Goal: Ask a question: Seek information or help from site administrators or community

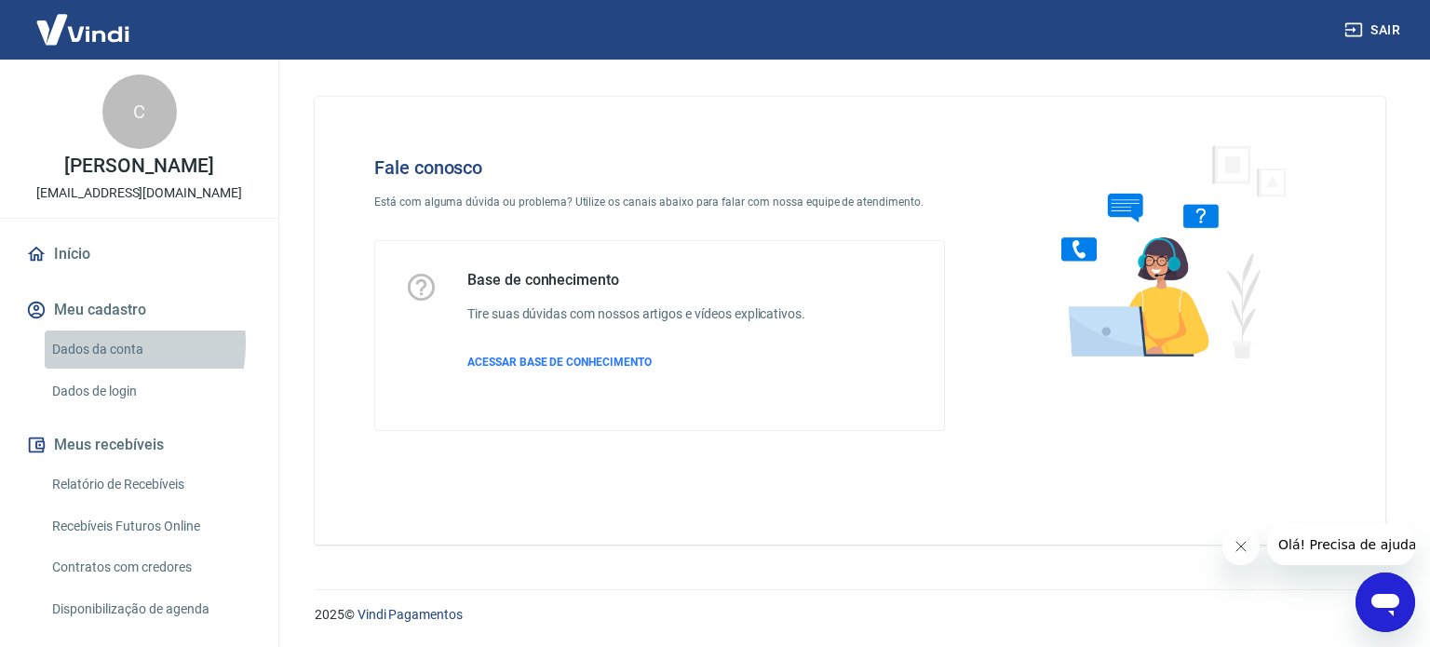
click at [100, 344] on link "Dados da conta" at bounding box center [150, 350] width 211 height 38
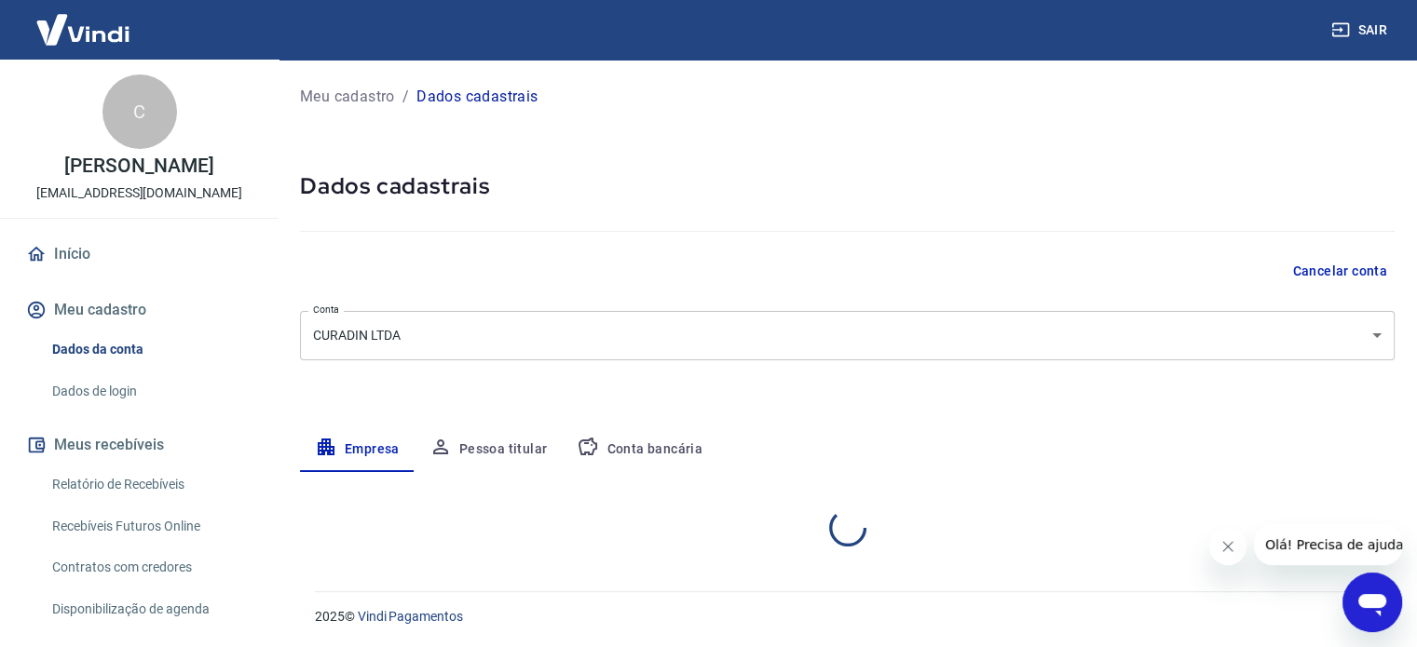
select select "PR"
select select "business"
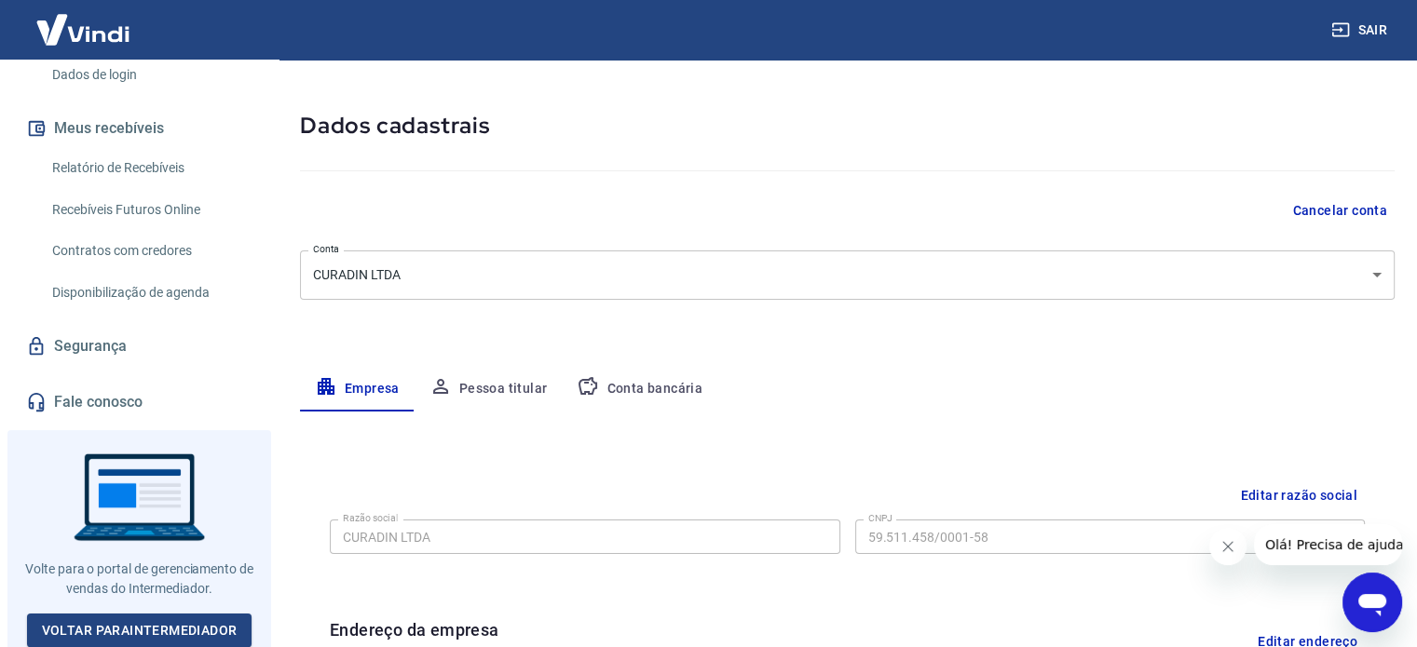
scroll to position [93, 0]
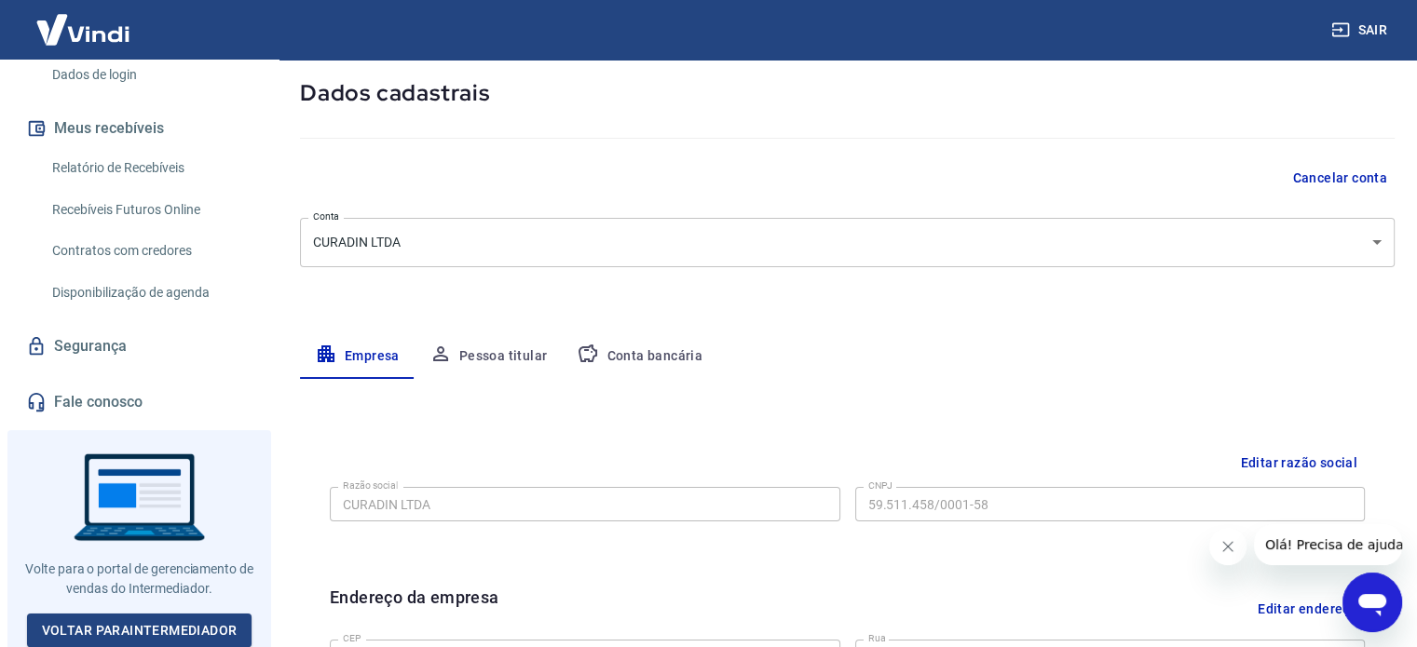
click at [111, 396] on link "Fale conosco" at bounding box center [139, 402] width 234 height 41
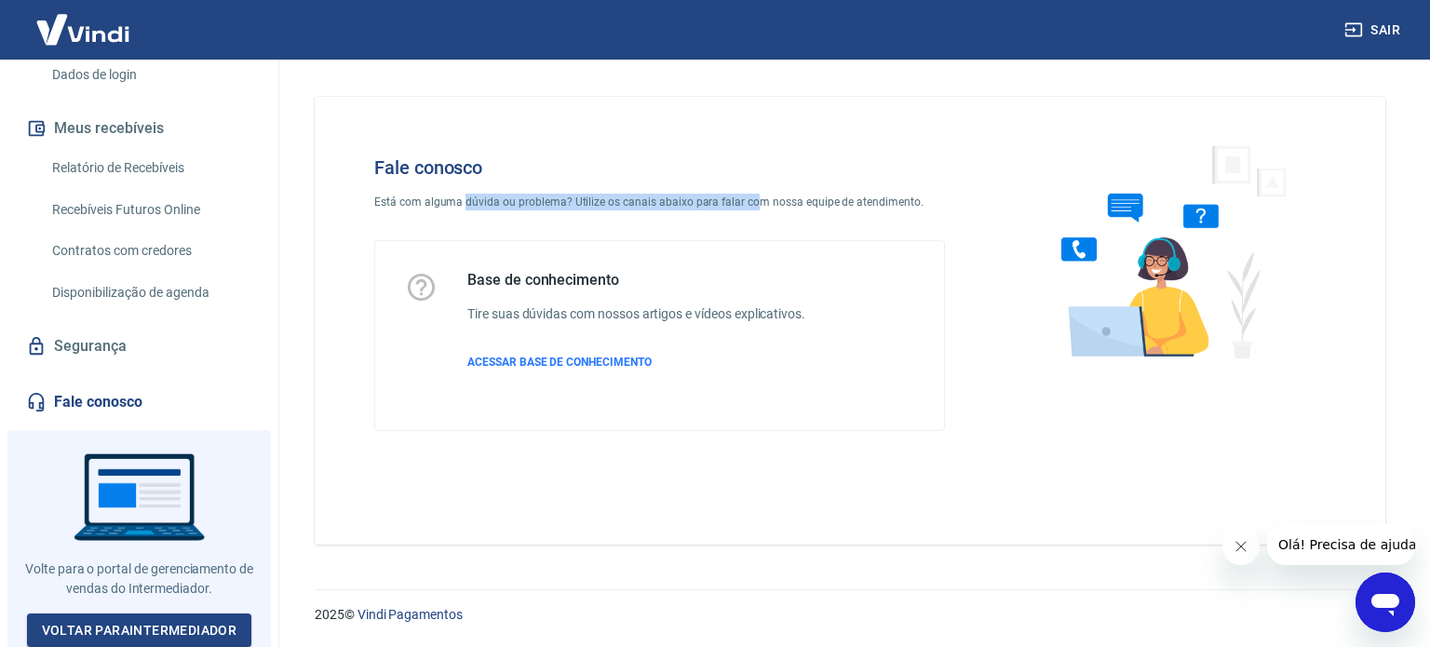
drag, startPoint x: 462, startPoint y: 193, endPoint x: 746, endPoint y: 191, distance: 284.1
click at [746, 191] on div "Fale conosco Está com alguma dúvida ou problema? Utilize os canais abaixo para …" at bounding box center [660, 294] width 630 height 334
click at [1351, 538] on span "Olá! Precisa de ajuda?" at bounding box center [1350, 544] width 145 height 15
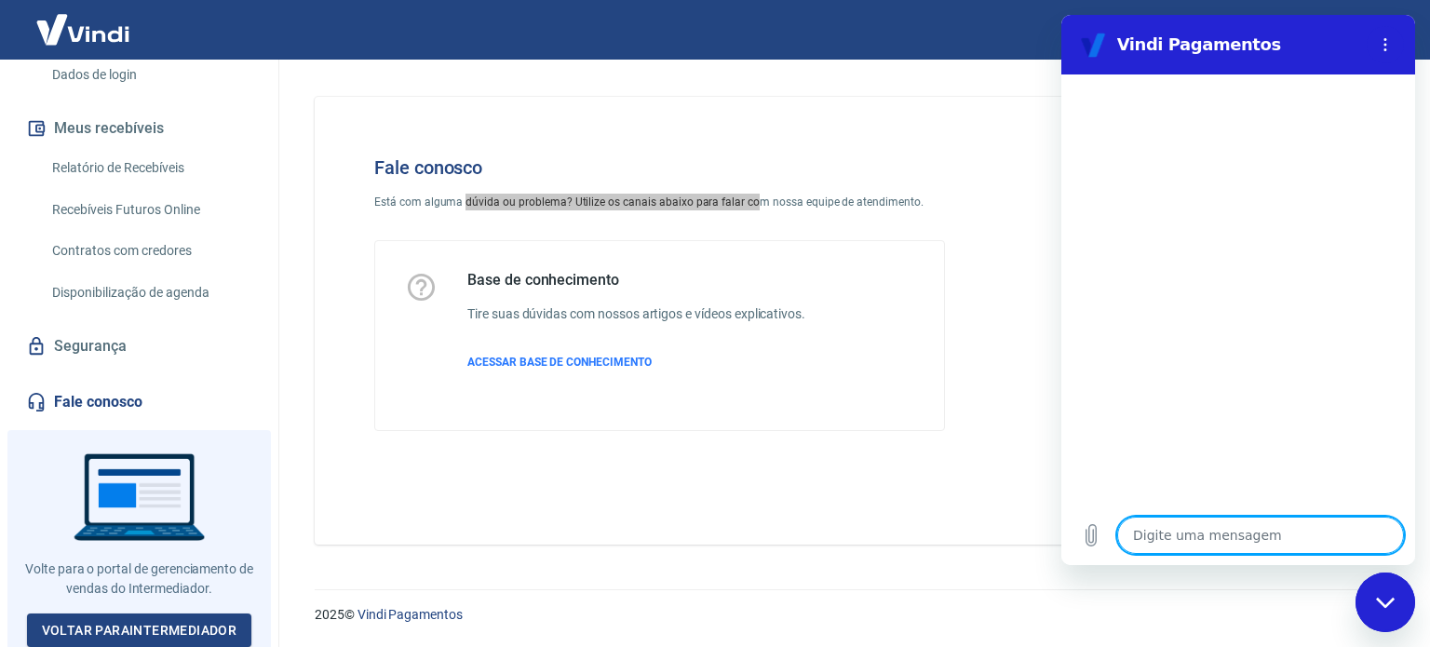
type textarea "O"
type textarea "x"
type textarea "OL"
type textarea "x"
type textarea "OLA"
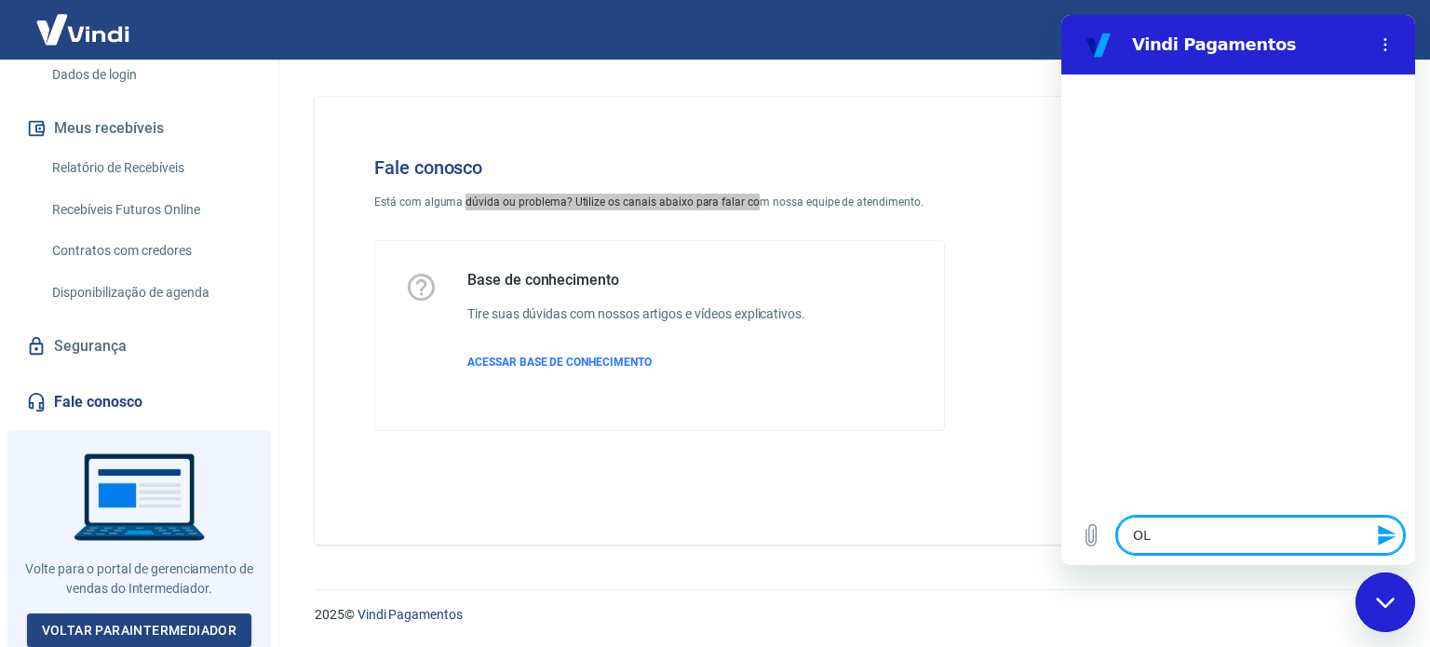
type textarea "x"
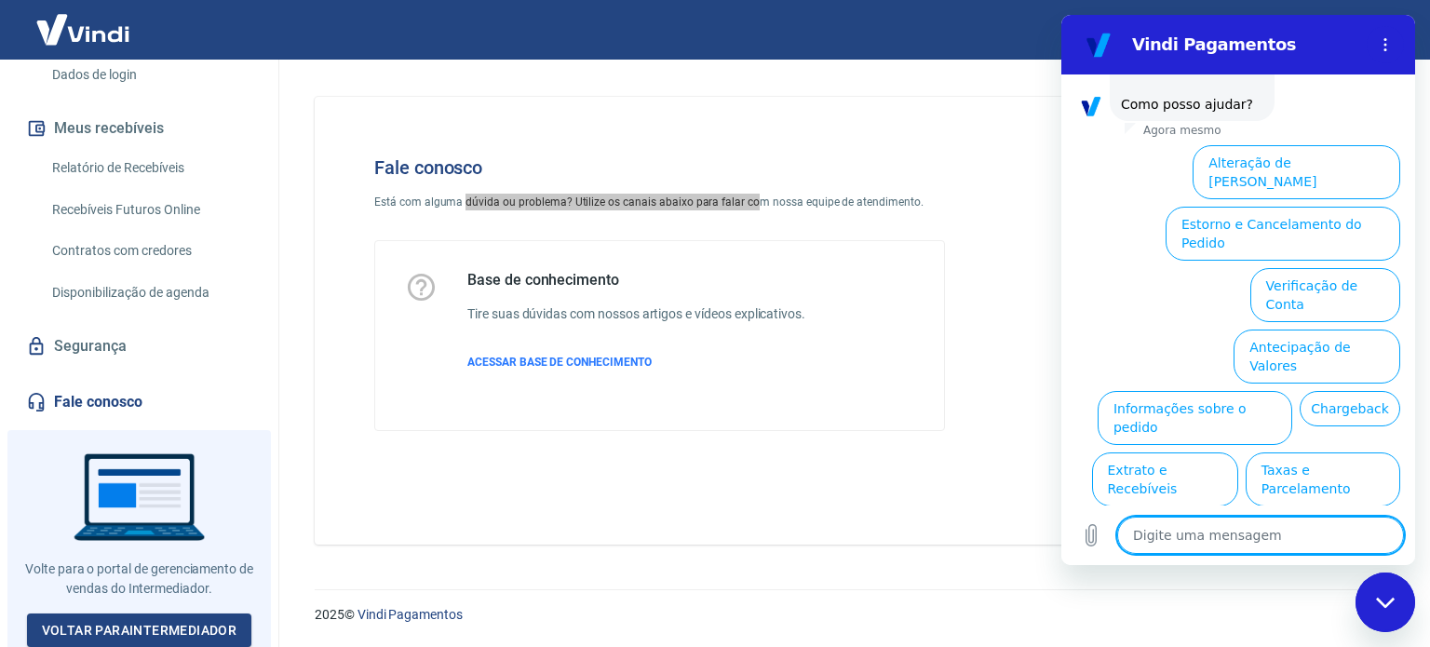
scroll to position [142, 0]
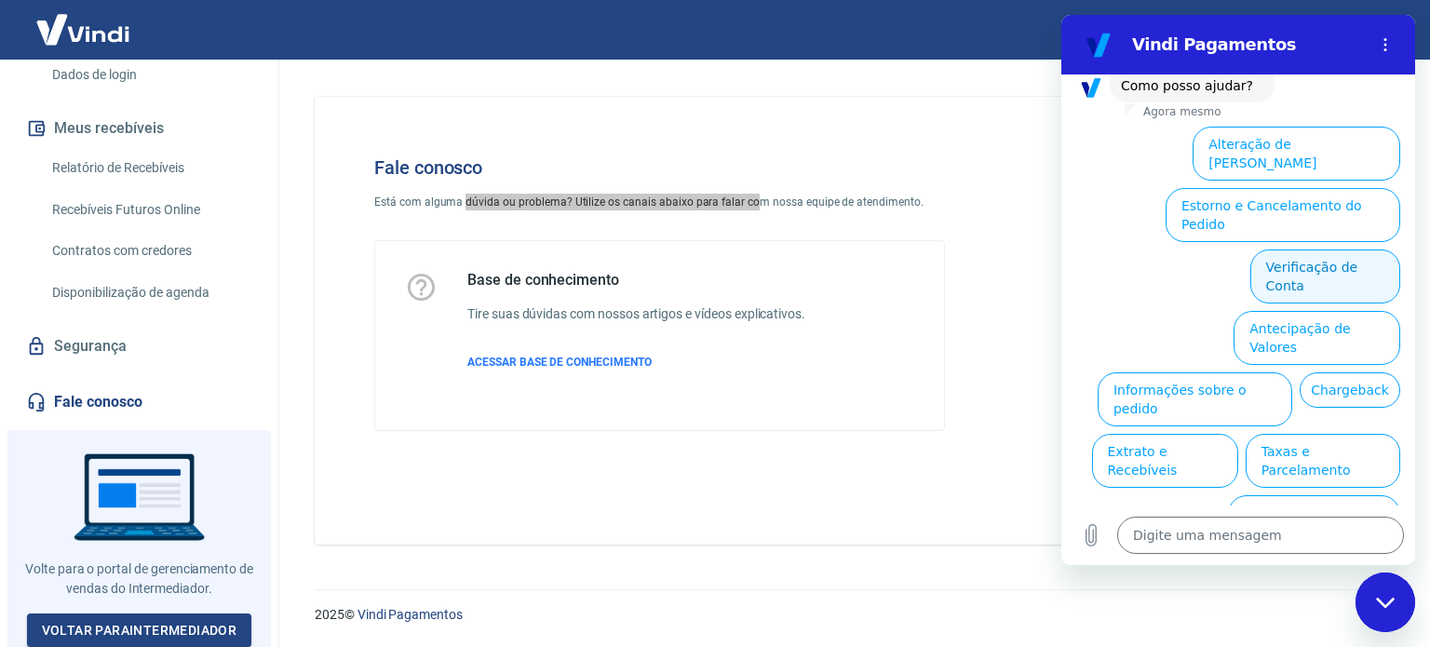
click at [1292, 250] on button "Verificação de Conta" at bounding box center [1326, 277] width 150 height 54
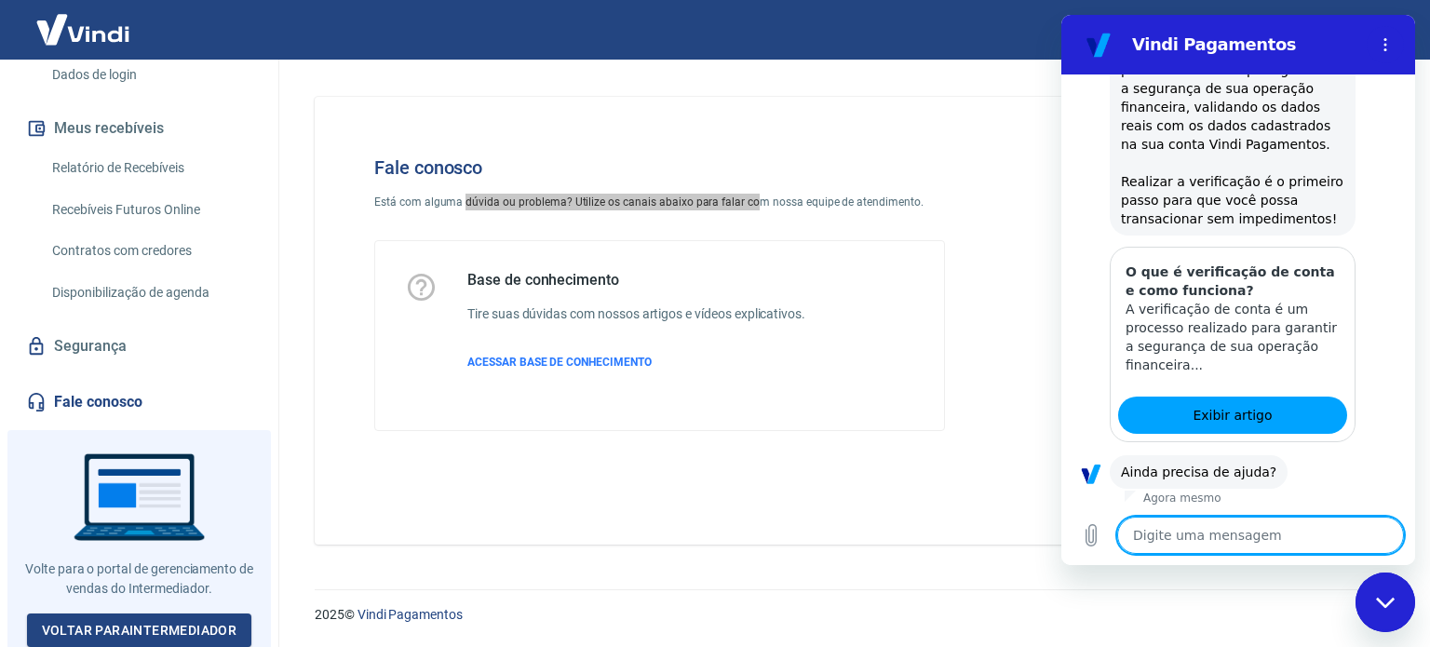
scroll to position [328, 0]
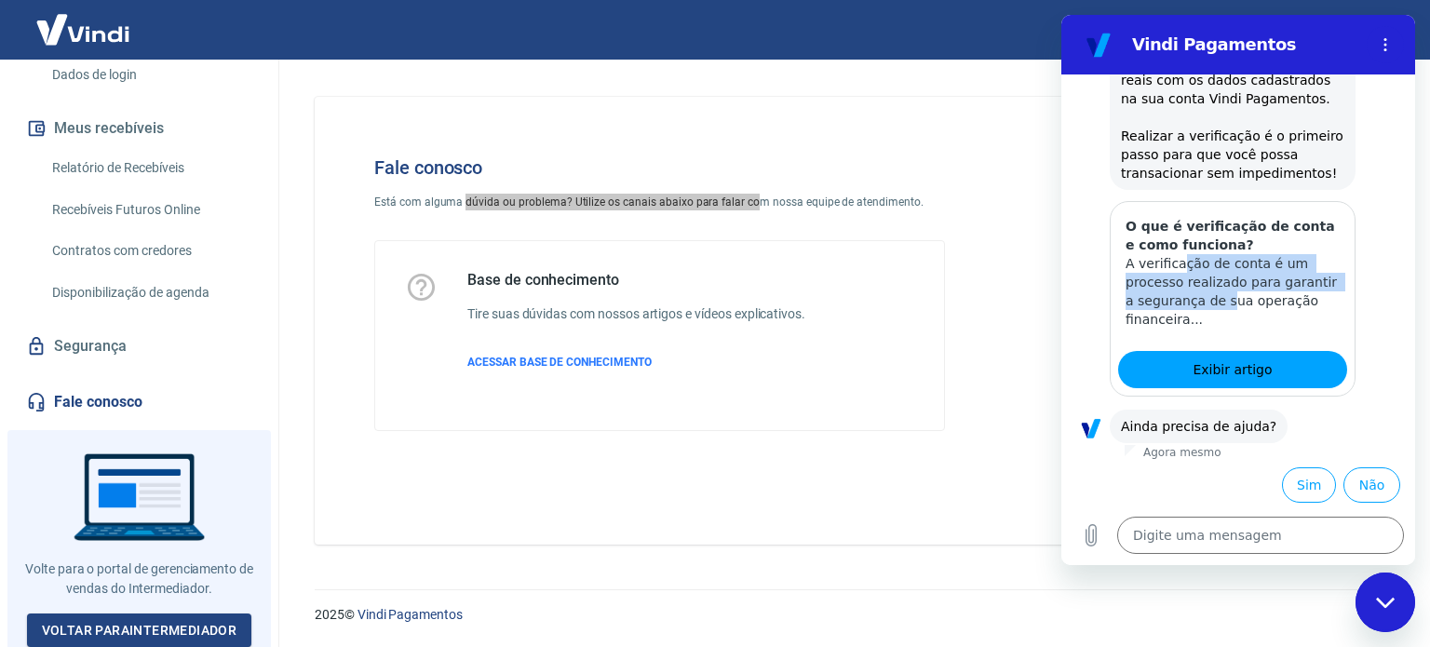
drag, startPoint x: 1175, startPoint y: 258, endPoint x: 1212, endPoint y: 292, distance: 50.1
click at [1212, 292] on p "A verificação de conta é um processo realizado para garantir a segurança de sua…" at bounding box center [1233, 291] width 214 height 75
click at [1304, 483] on button "Sim" at bounding box center [1309, 485] width 54 height 35
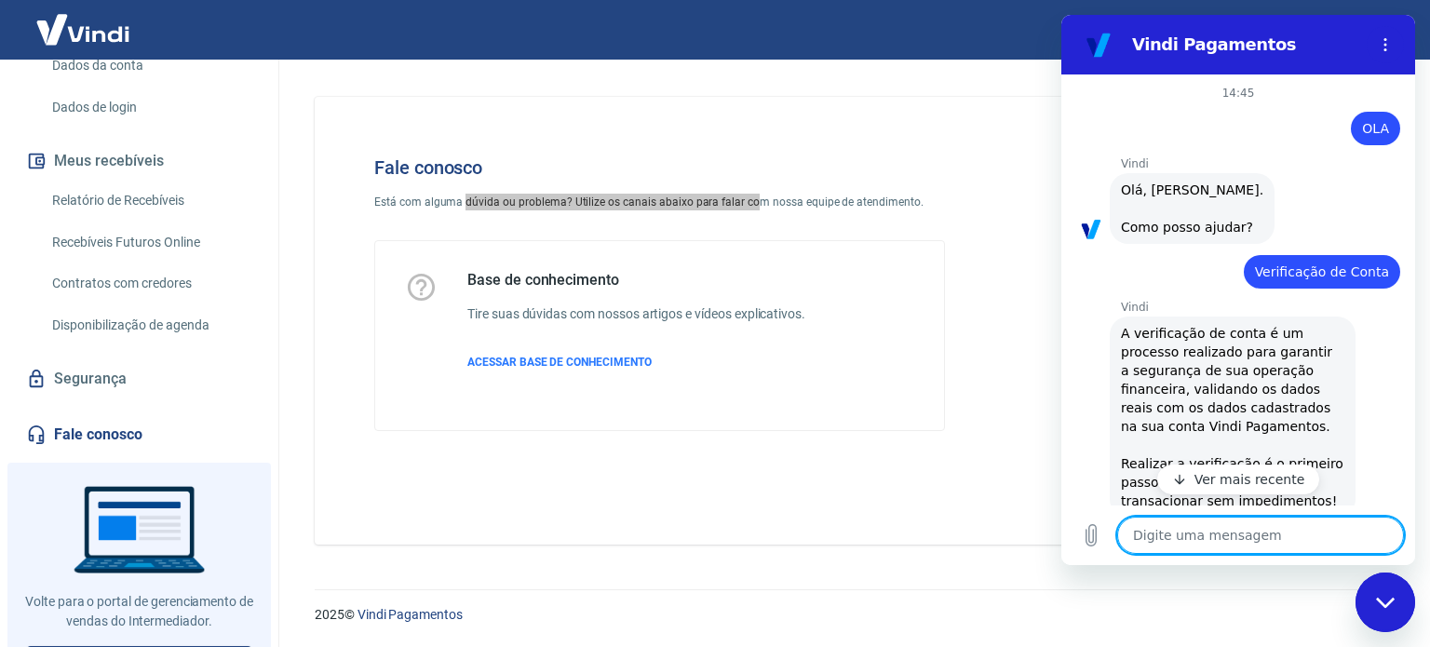
scroll to position [317, 0]
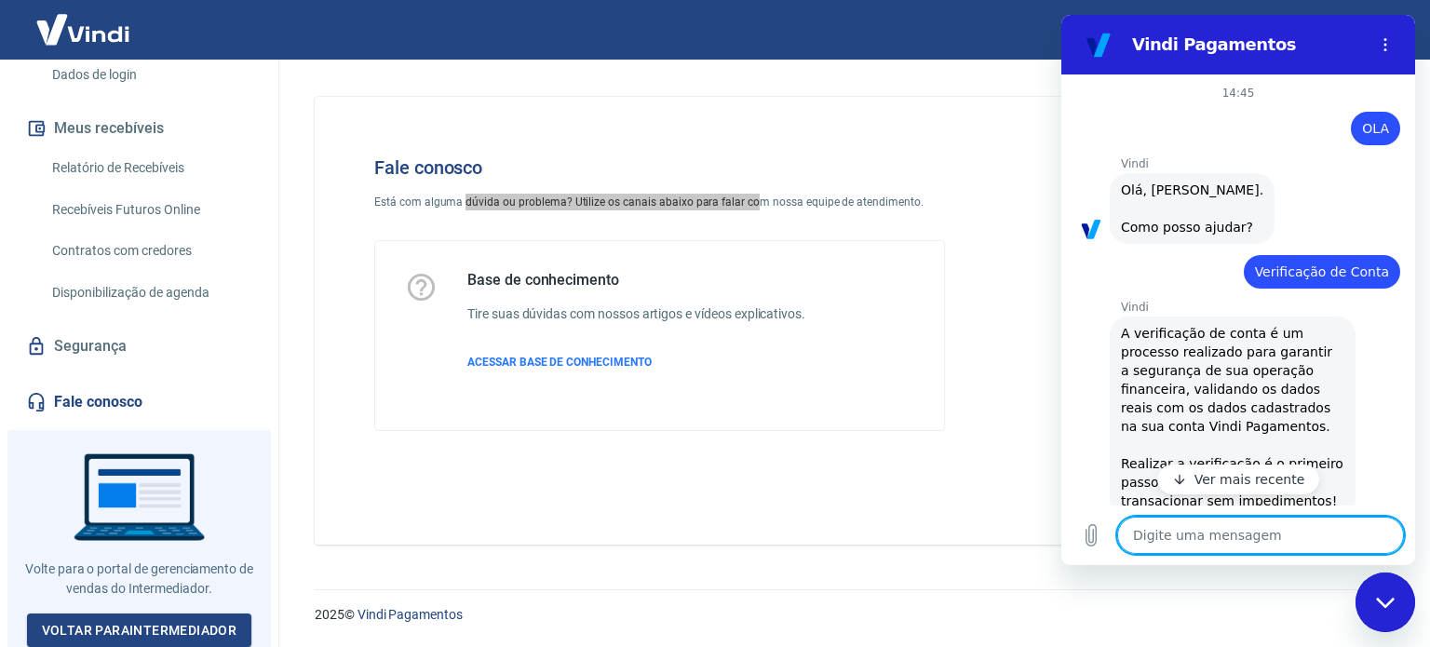
click at [1247, 482] on p "Ver mais recente" at bounding box center [1250, 479] width 111 height 19
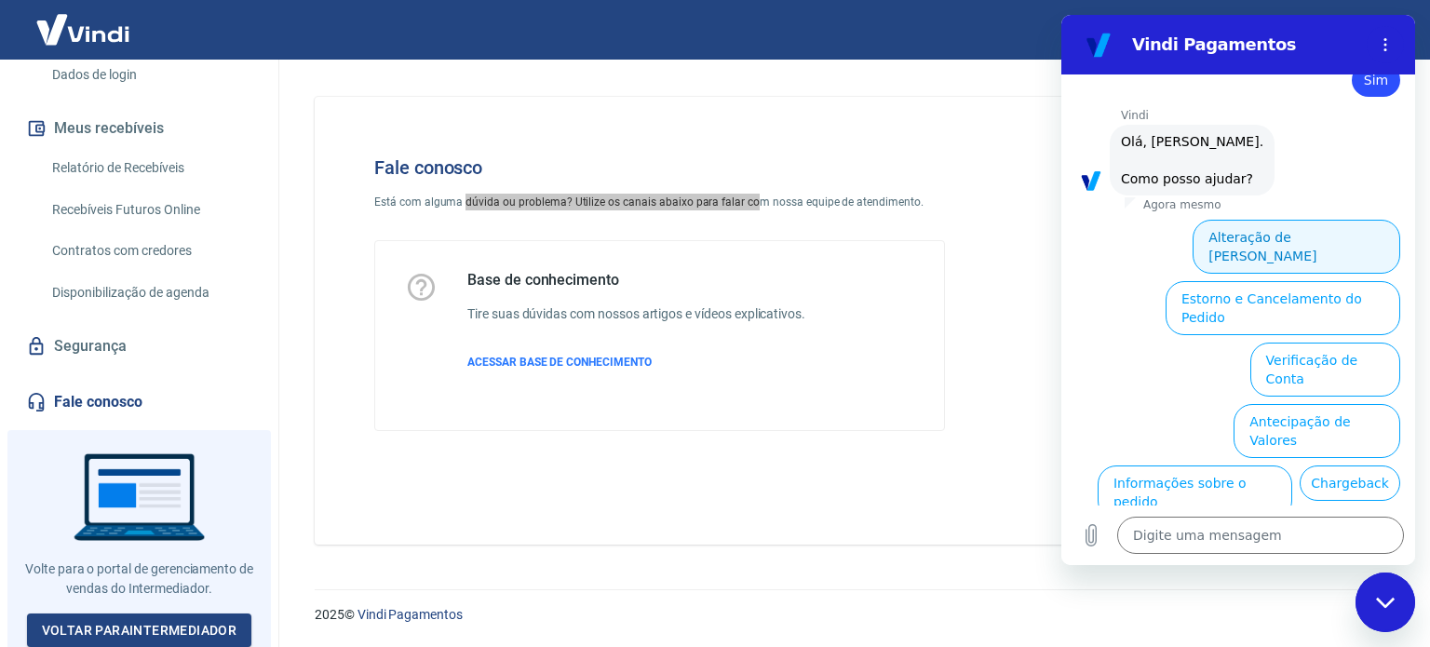
scroll to position [812, 0]
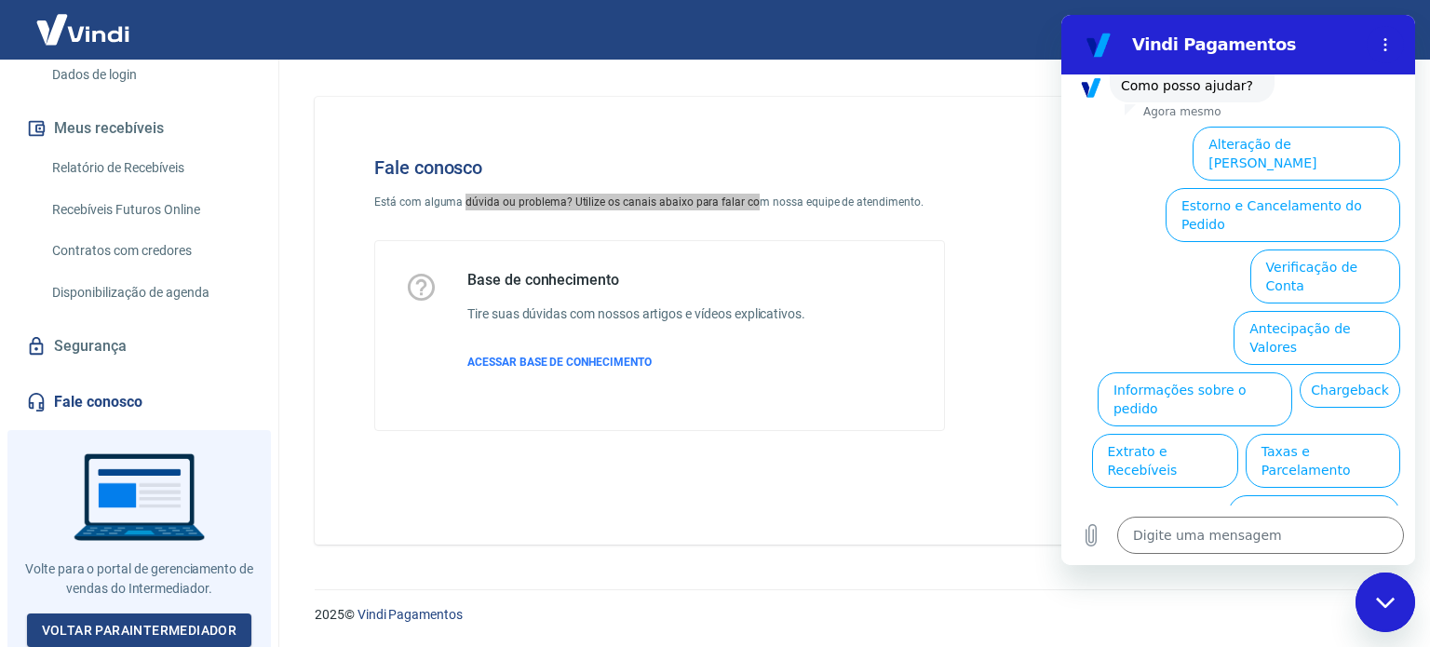
click at [1310, 557] on button "Assinaturas e Faturas Tray" at bounding box center [1311, 584] width 180 height 54
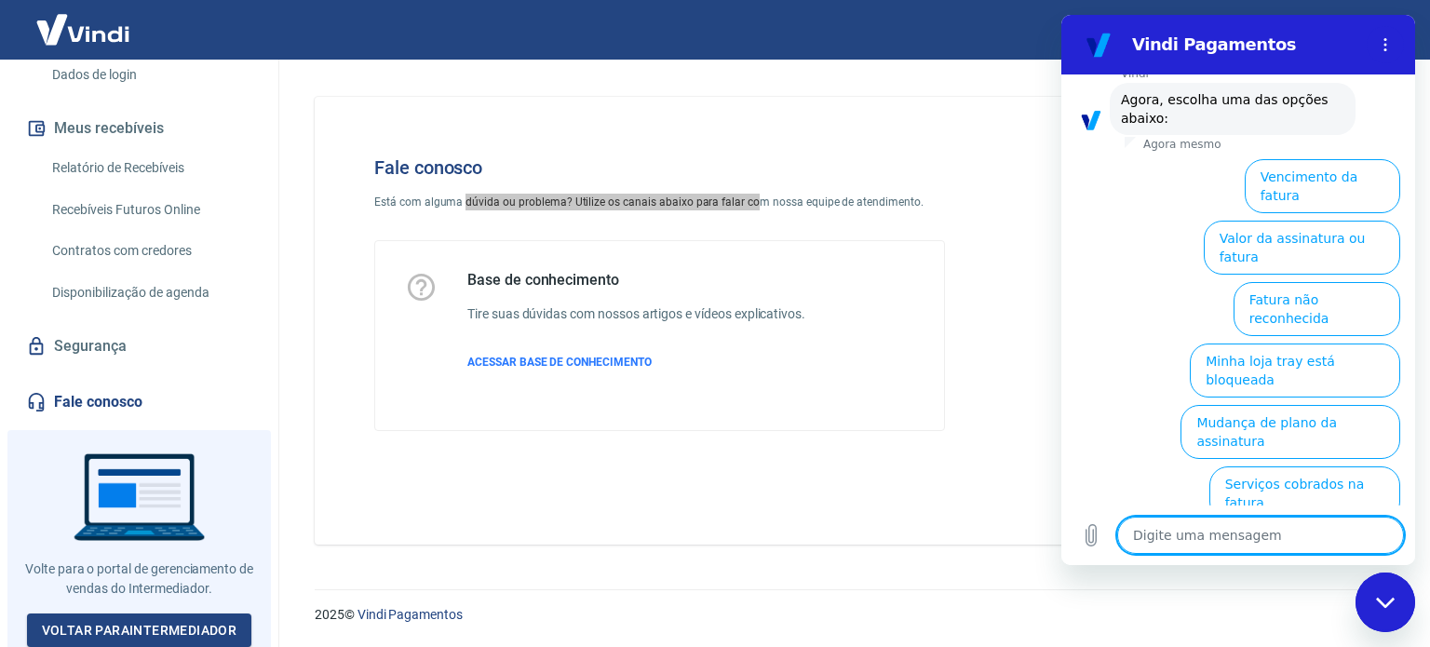
scroll to position [936, 0]
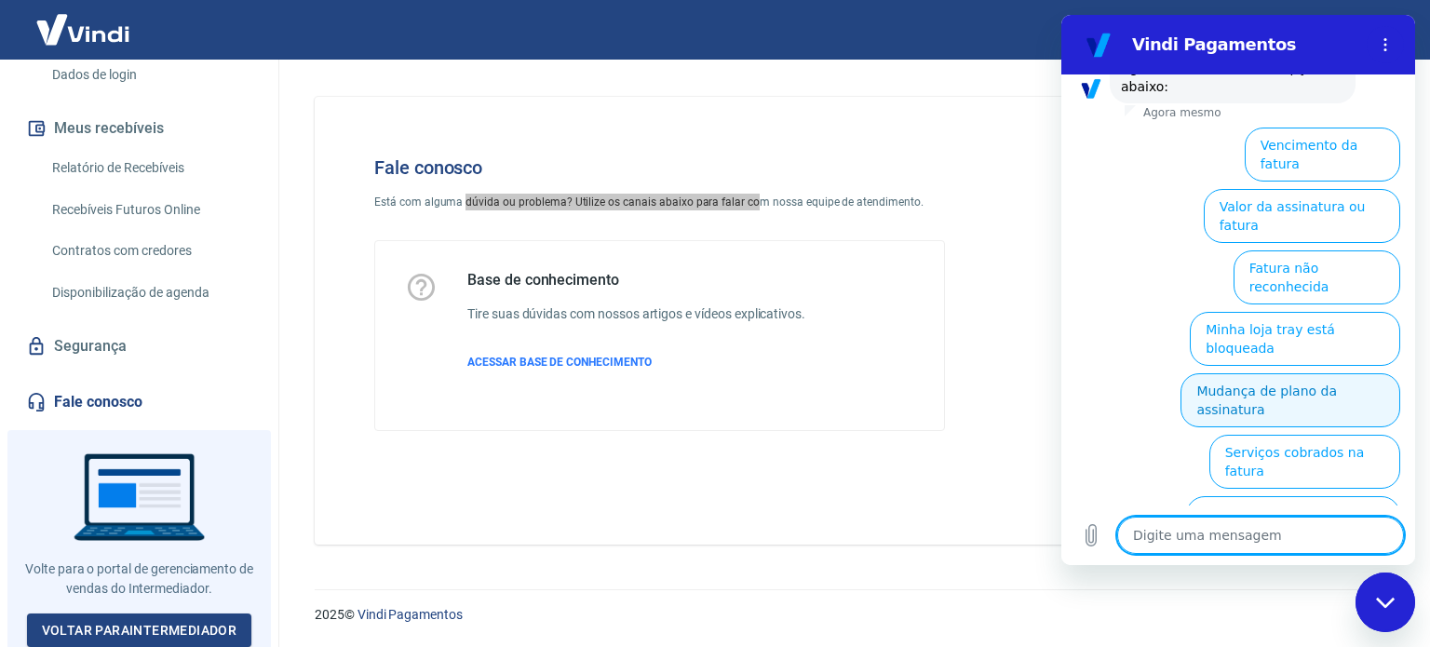
click at [1283, 373] on button "Mudança de plano da assinatura" at bounding box center [1291, 400] width 220 height 54
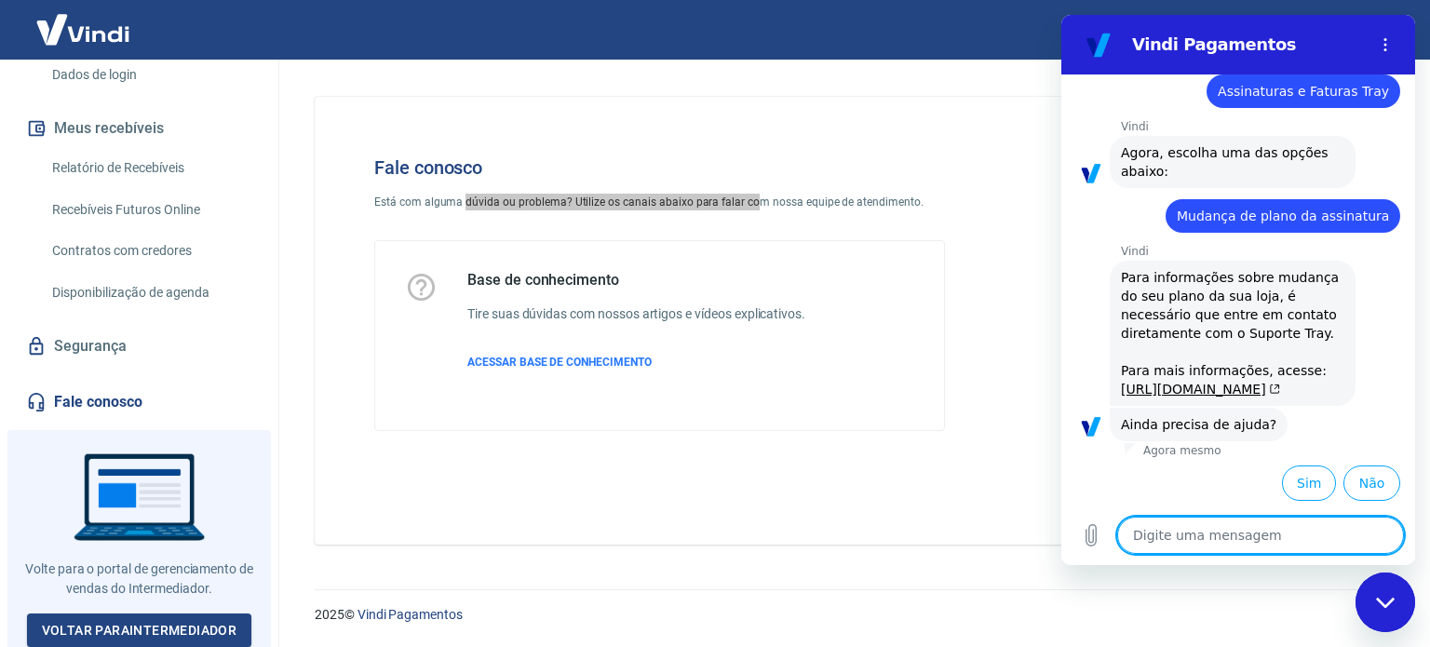
scroll to position [924, 0]
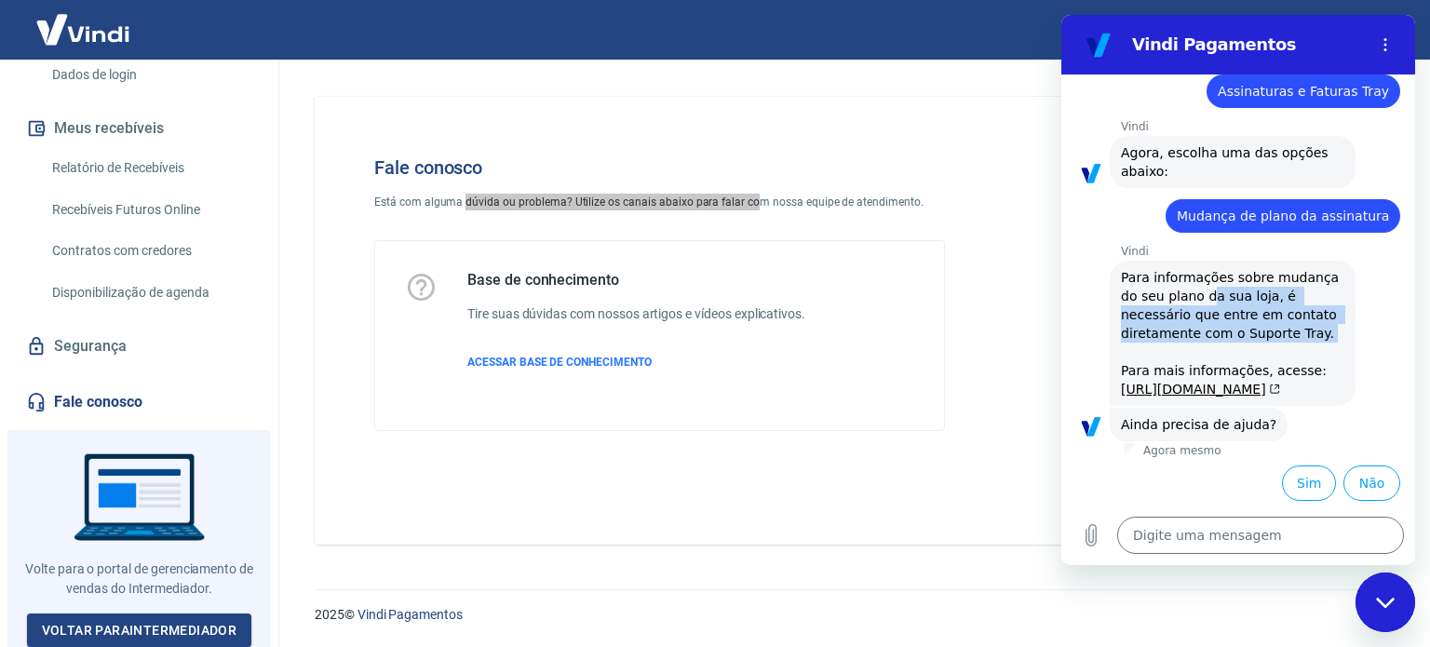
drag, startPoint x: 1205, startPoint y: 223, endPoint x: 1272, endPoint y: 276, distance: 85.5
click at [1272, 276] on span "Para informações sobre mudança do seu plano da sua loja, é necessário que entre…" at bounding box center [1233, 333] width 224 height 130
click at [1157, 382] on link "[URL][DOMAIN_NAME]" at bounding box center [1200, 389] width 159 height 15
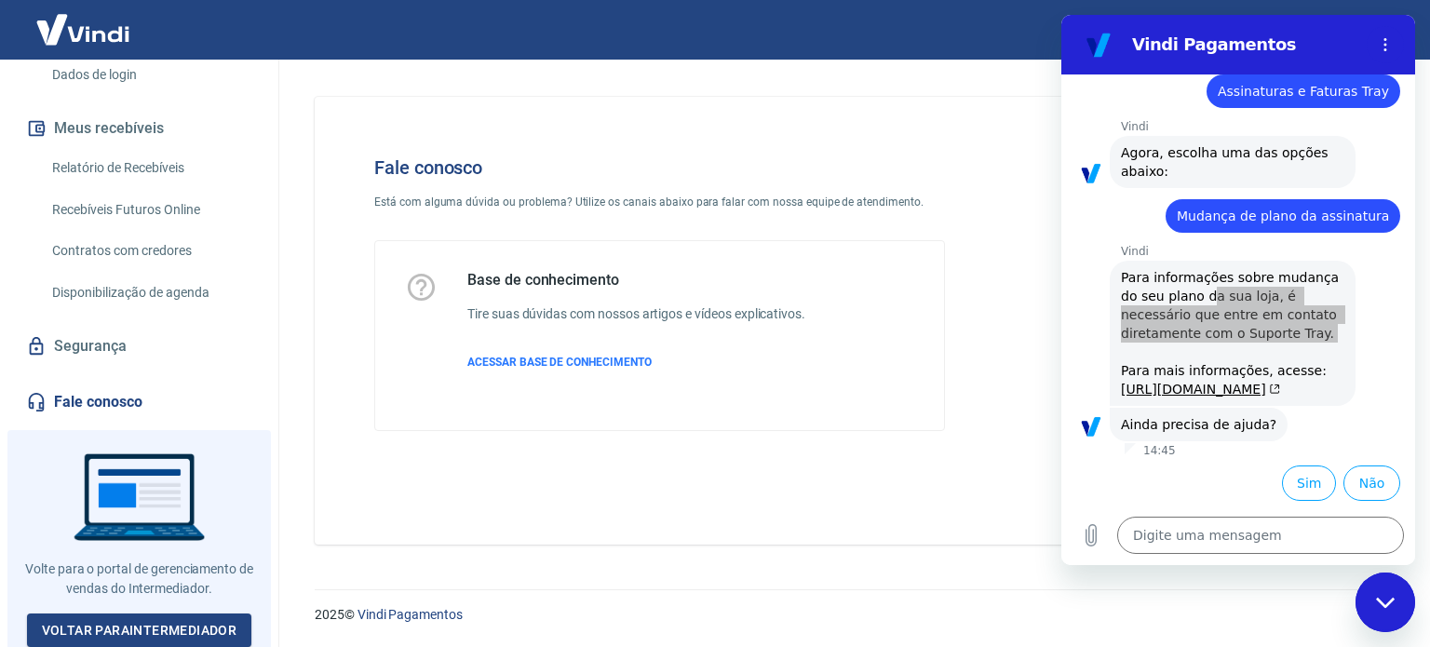
drag, startPoint x: 981, startPoint y: 90, endPoint x: 928, endPoint y: 97, distance: 53.5
click at [981, 90] on div "Fale conosco Está com alguma dúvida ou problema? Utilize os canais abaixo para …" at bounding box center [850, 314] width 1116 height 508
click at [111, 23] on img at bounding box center [82, 29] width 121 height 57
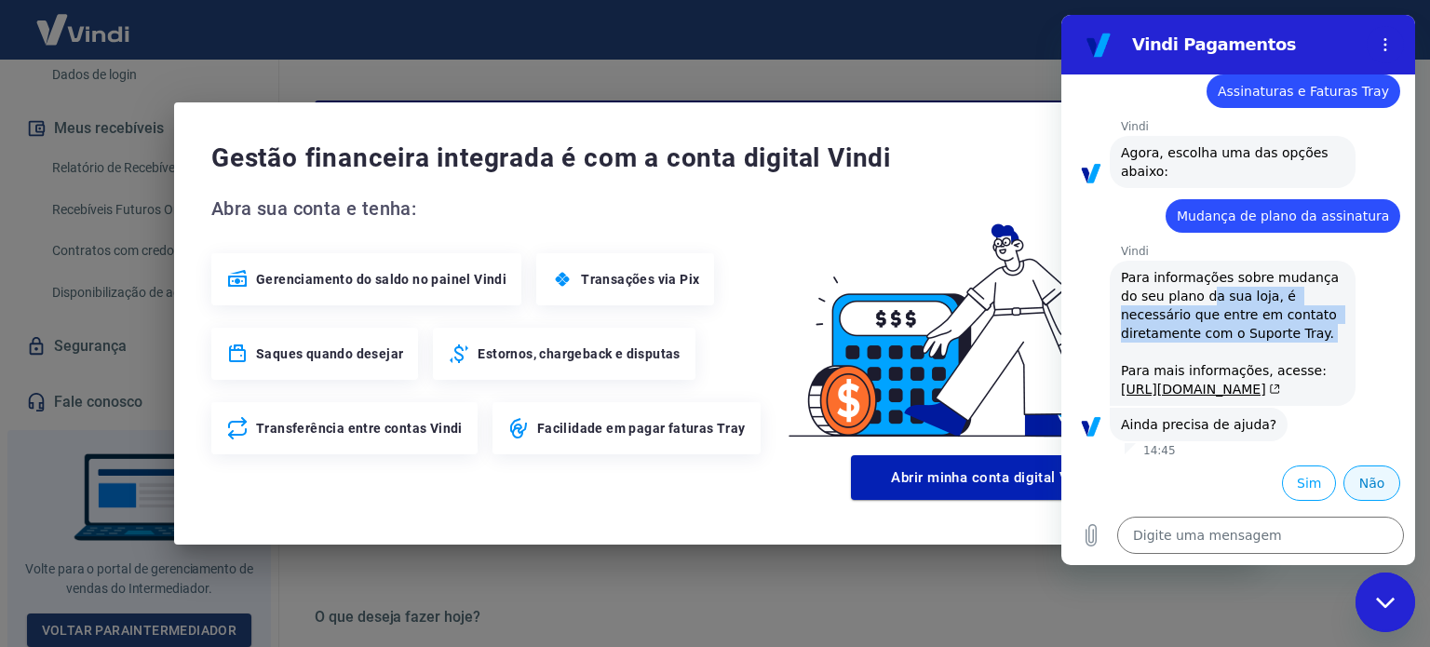
click at [1361, 486] on button "Não" at bounding box center [1372, 483] width 57 height 35
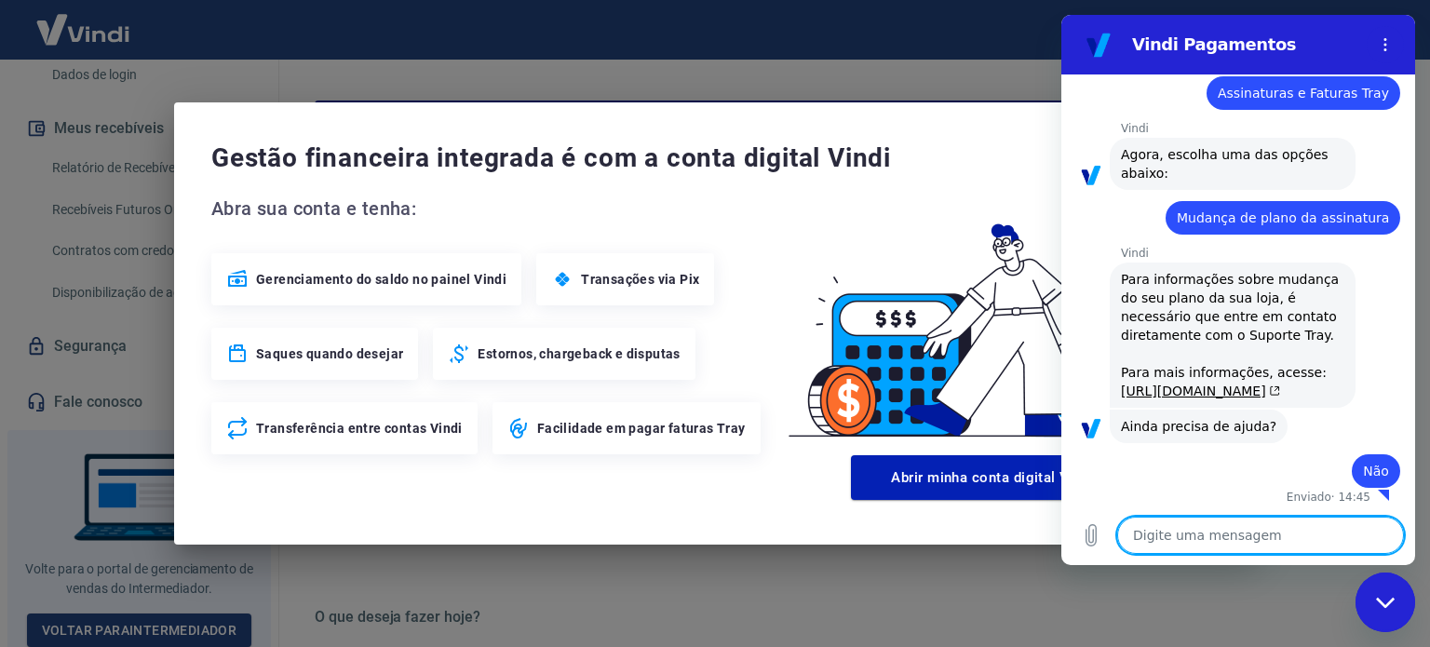
scroll to position [927, 0]
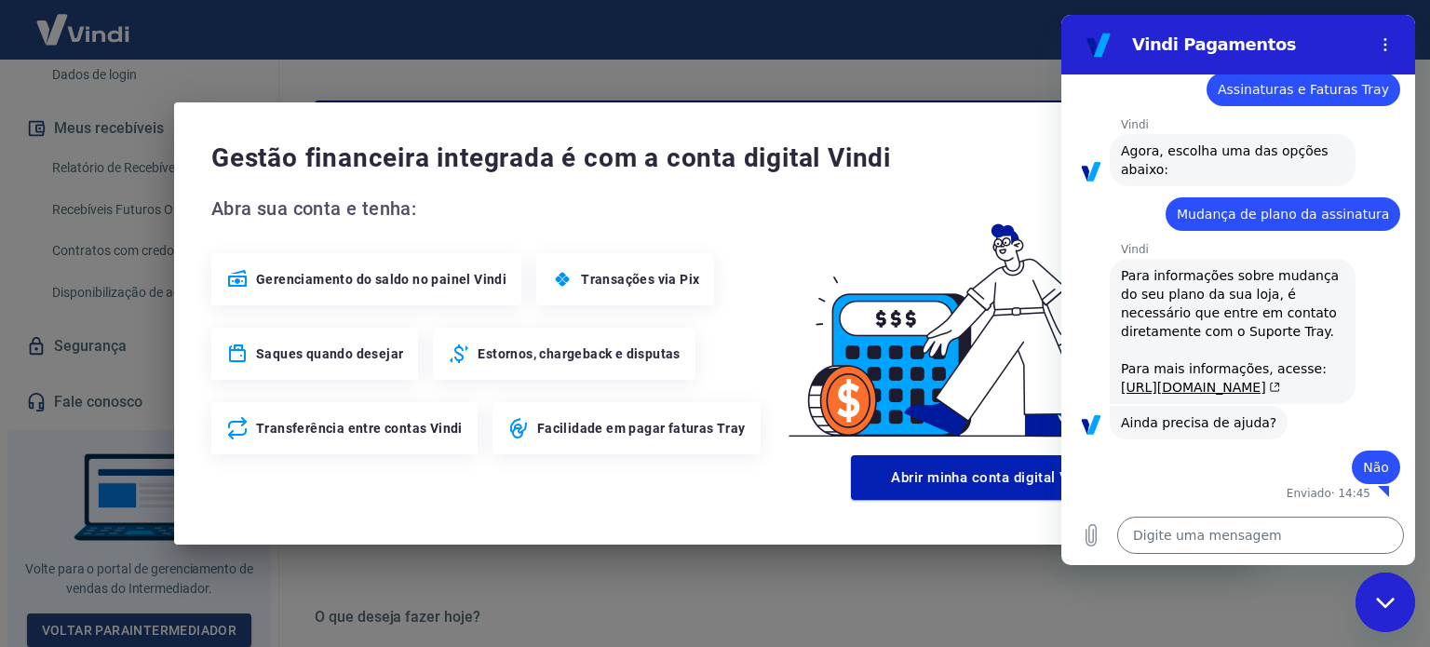
click at [1381, 594] on div "Fechar janela de mensagens" at bounding box center [1386, 603] width 56 height 56
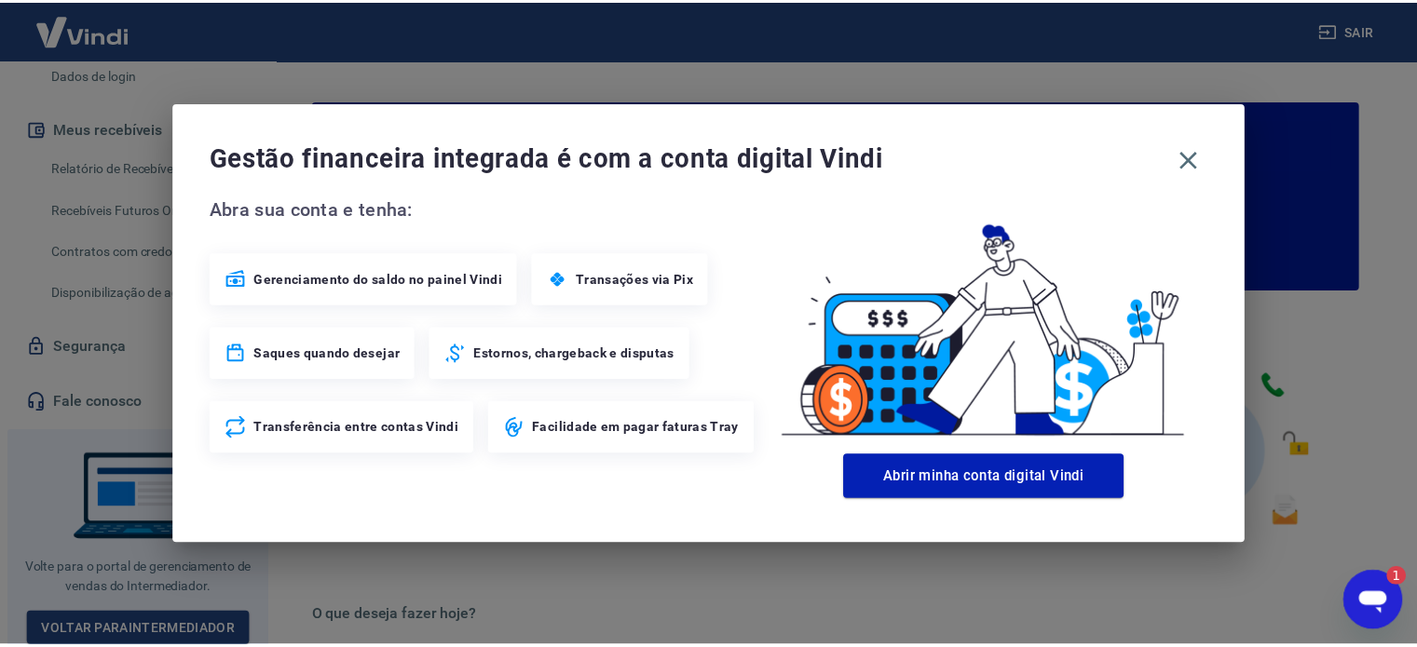
scroll to position [0, 0]
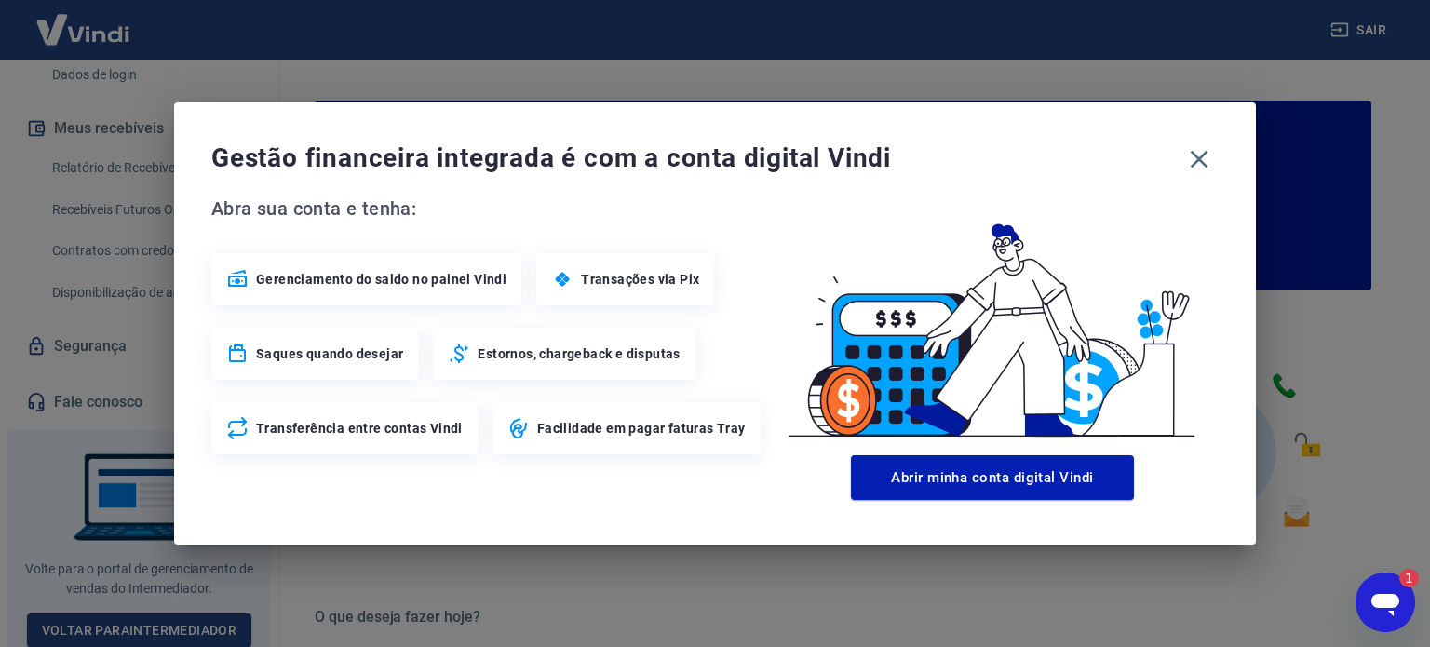
click at [1345, 400] on div "Gestão financeira integrada é com a conta digital Vindi Abra sua conta e tenha:…" at bounding box center [715, 323] width 1430 height 647
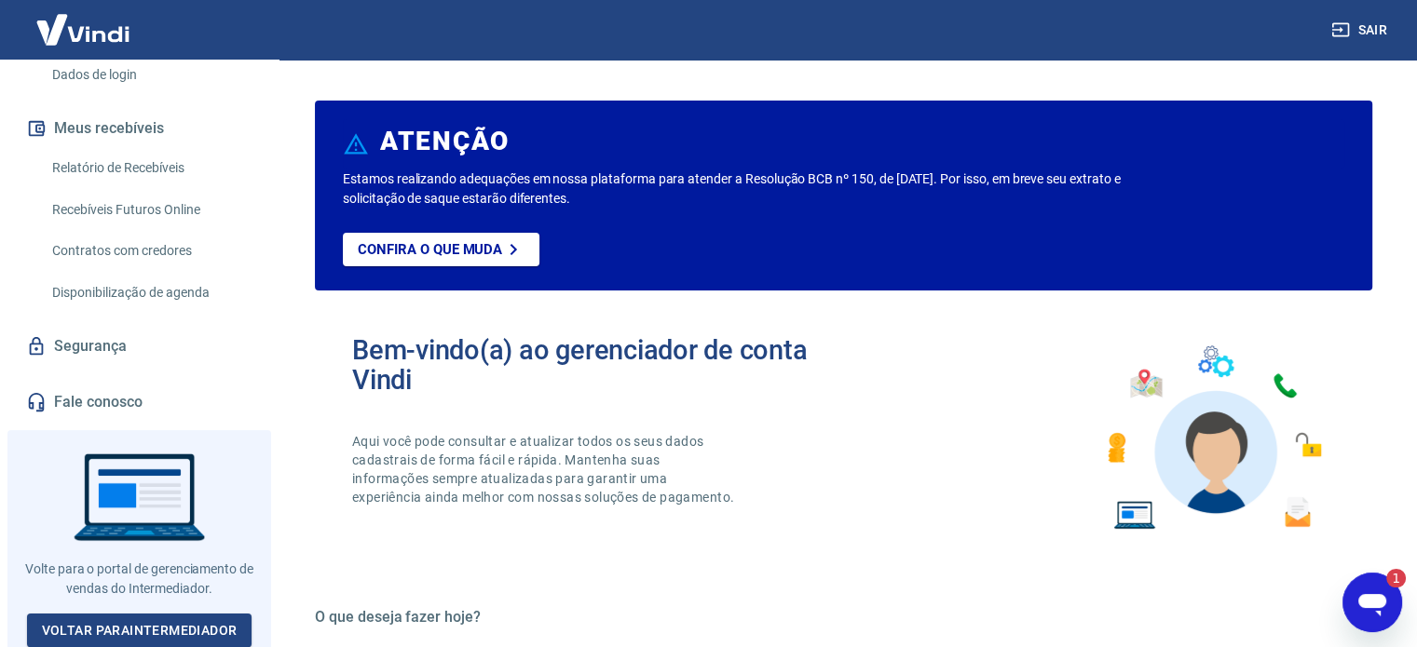
click at [1283, 382] on img at bounding box center [1213, 438] width 244 height 206
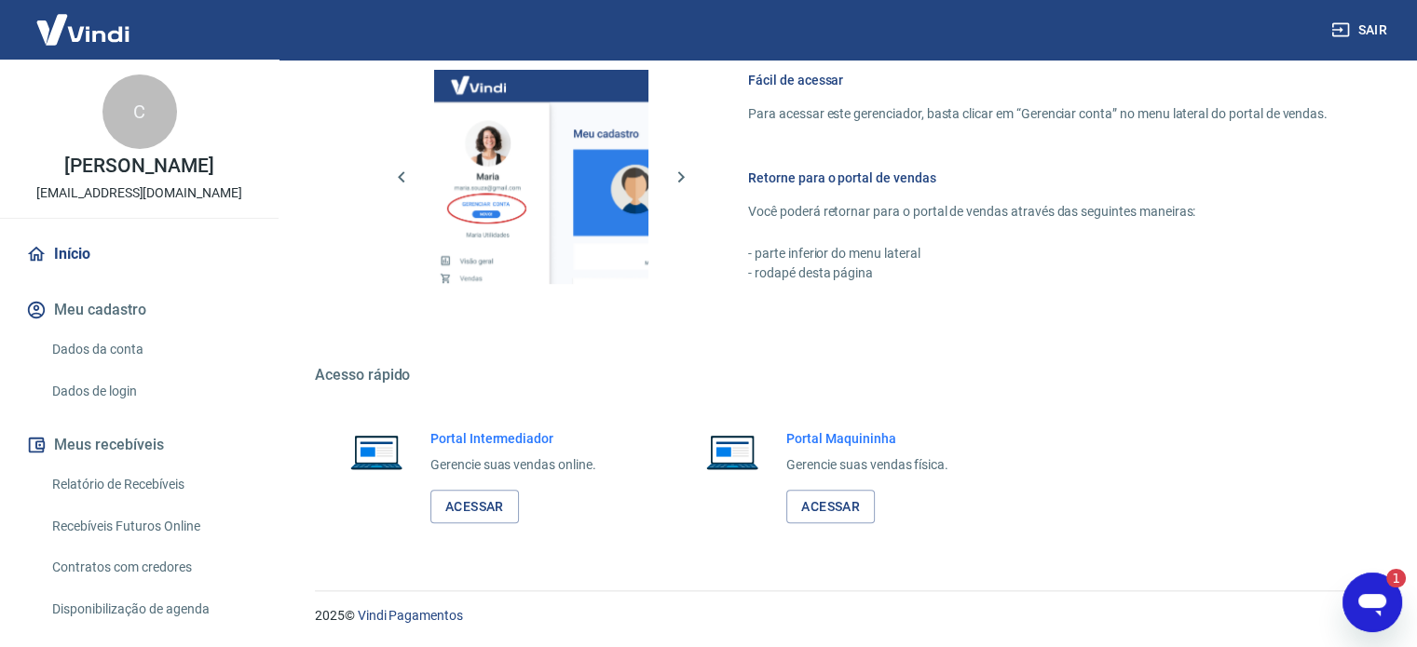
click at [71, 28] on img at bounding box center [82, 29] width 121 height 57
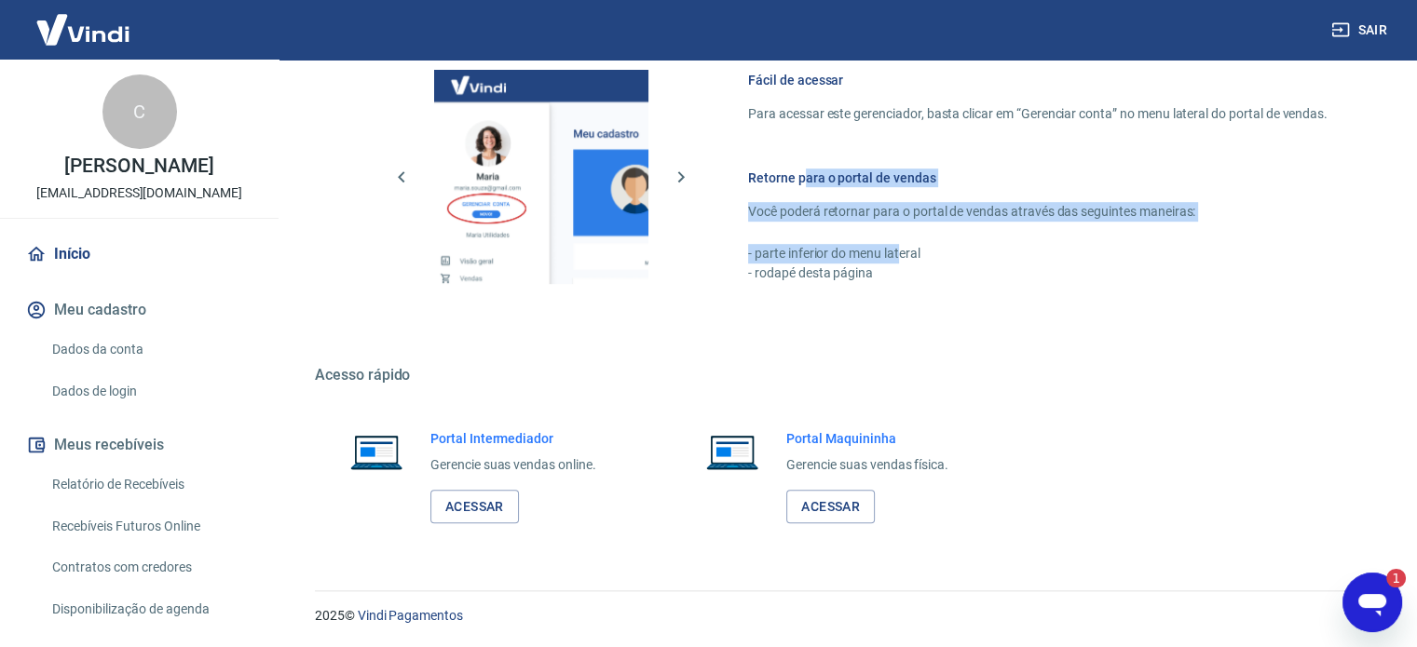
drag, startPoint x: 799, startPoint y: 174, endPoint x: 936, endPoint y: 269, distance: 166.6
click at [899, 252] on div "Retorne para o portal de vendas Você poderá retornar para o portal de vendas at…" at bounding box center [1037, 226] width 579 height 115
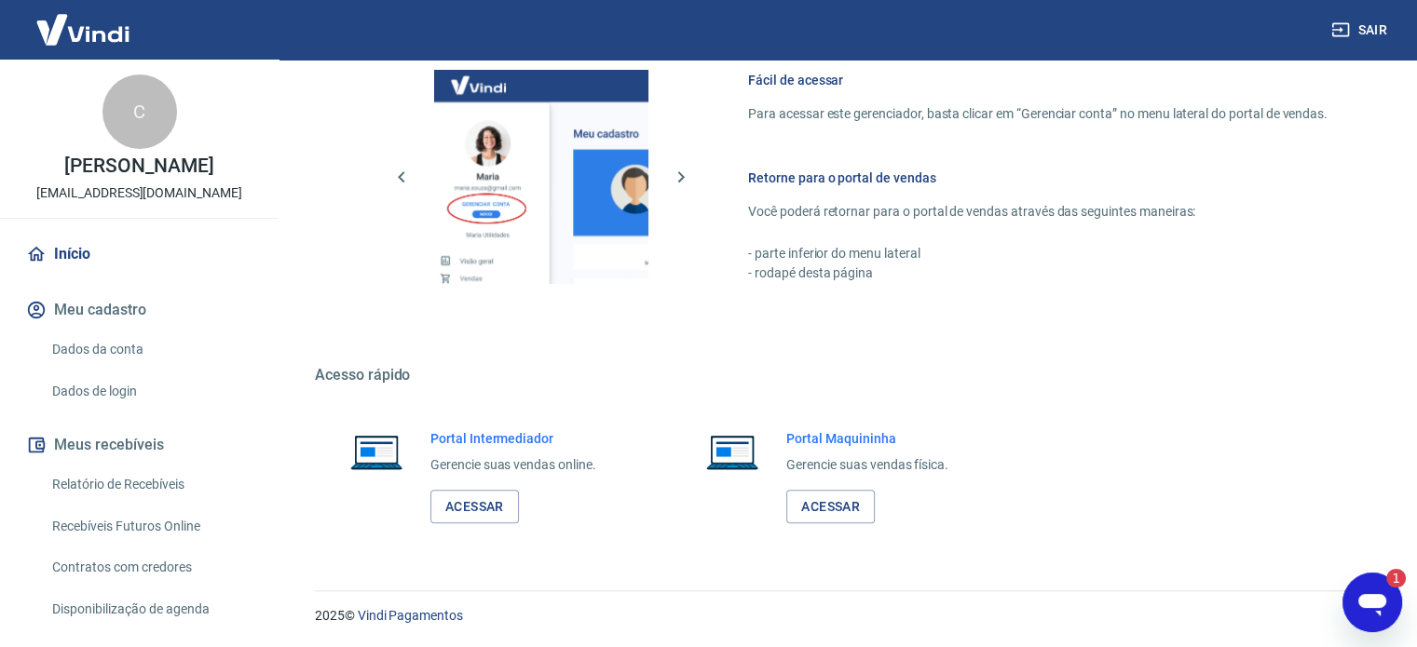
click at [1006, 310] on div "Fácil de acessar Para acessar este gerenciador, basta clicar em “Gerenciar cont…" at bounding box center [843, 173] width 1057 height 311
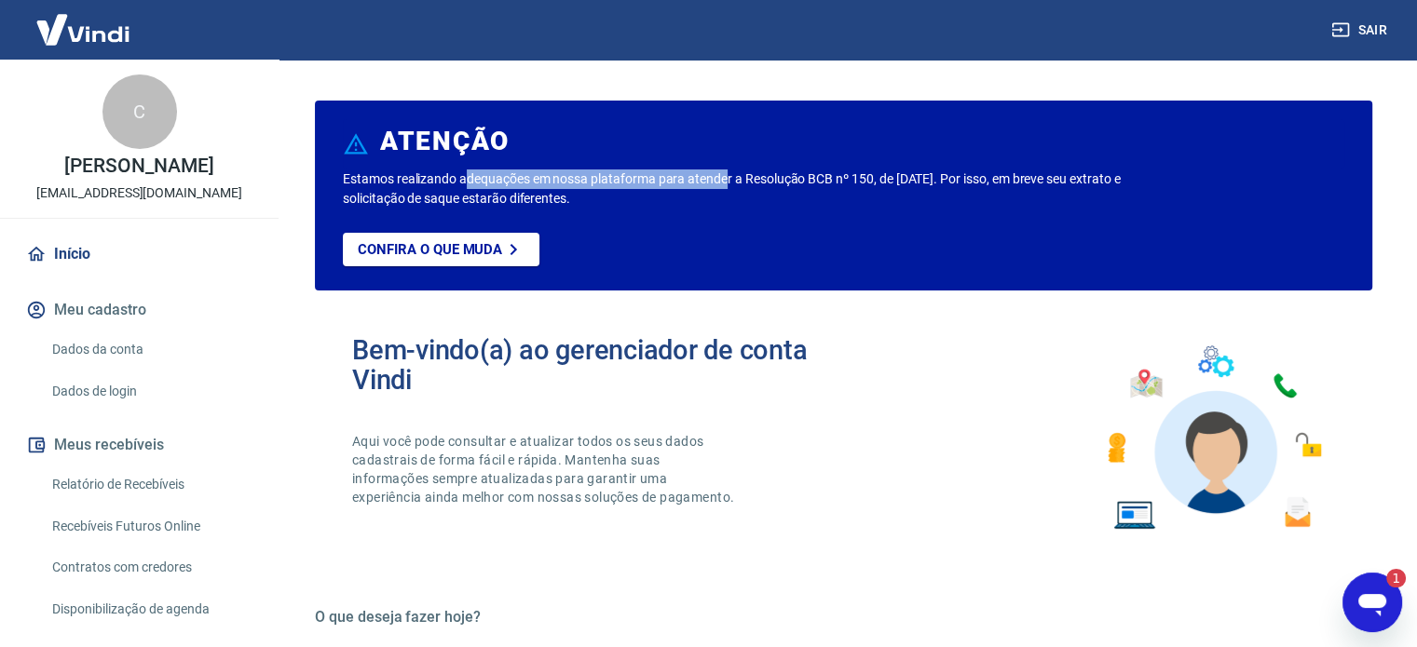
drag, startPoint x: 466, startPoint y: 171, endPoint x: 727, endPoint y: 184, distance: 262.0
click at [727, 184] on p "Estamos realizando adequações em nossa plataforma para atender a Resolução BCB …" at bounding box center [743, 188] width 801 height 39
click at [75, 251] on link "Início" at bounding box center [139, 254] width 234 height 41
click at [30, 254] on icon at bounding box center [36, 254] width 17 height 15
click at [86, 311] on button "Meu cadastro" at bounding box center [139, 310] width 234 height 41
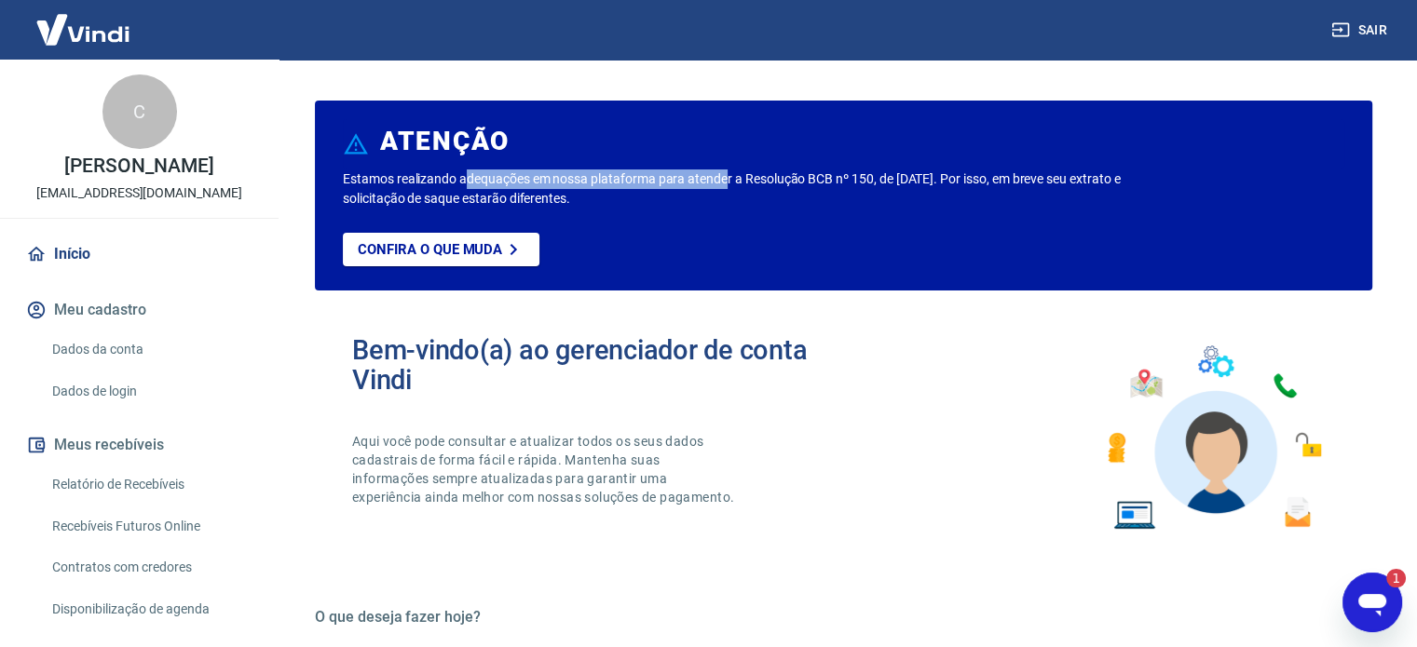
click at [87, 33] on img at bounding box center [82, 29] width 121 height 57
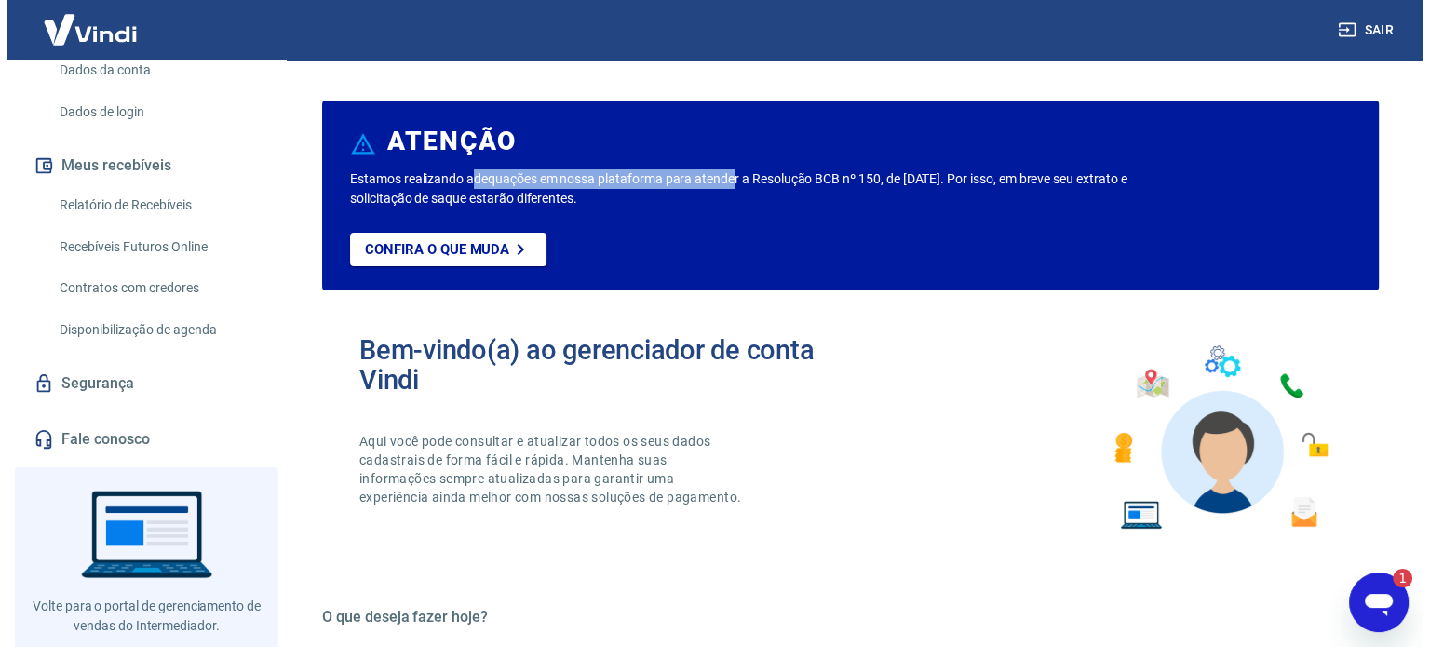
scroll to position [317, 0]
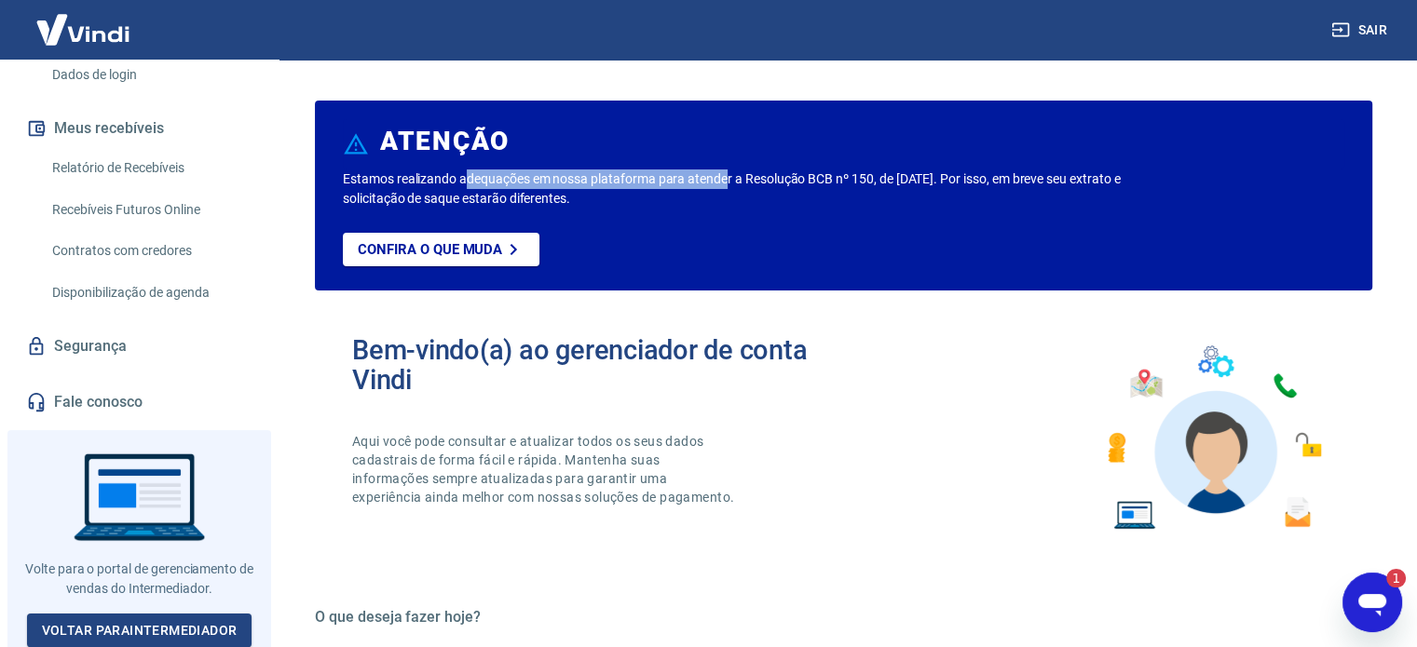
click at [101, 398] on link "Fale conosco" at bounding box center [139, 402] width 234 height 41
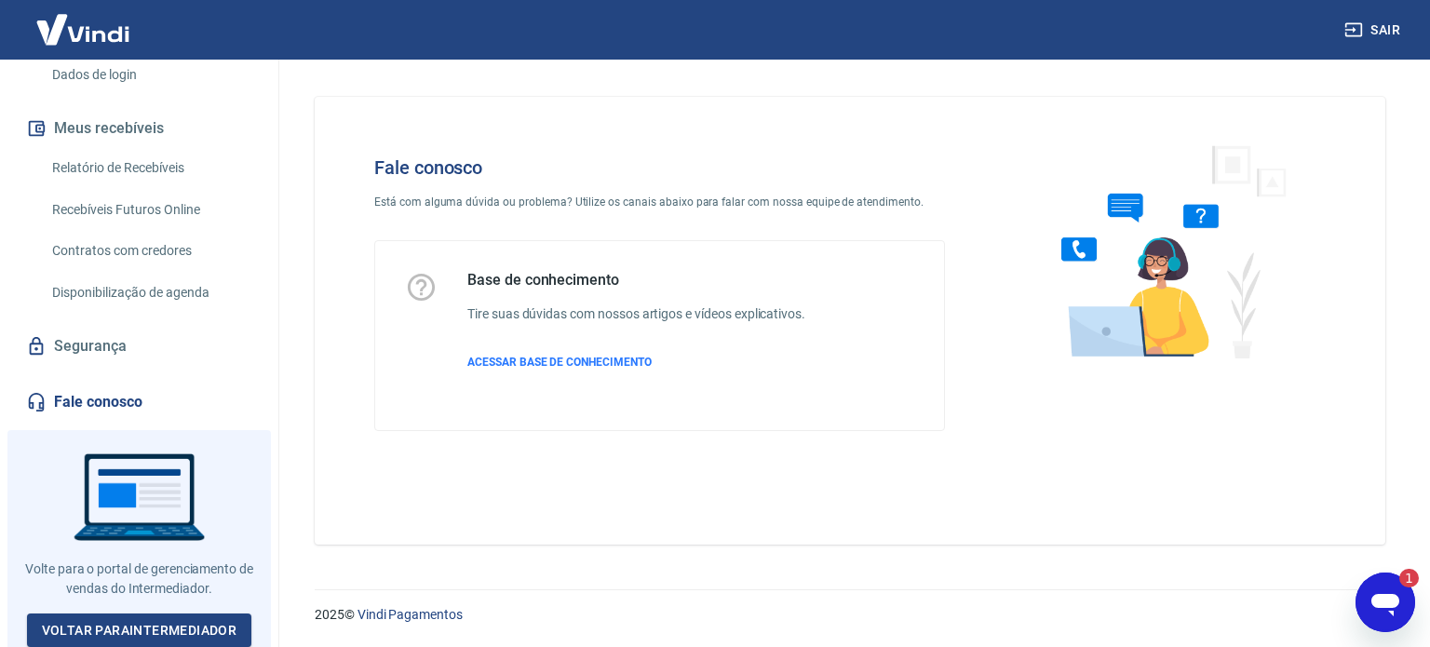
click at [538, 371] on div "Base de conhecimento Tire suas dúvidas com nossos artigos e vídeos explicativos…" at bounding box center [637, 335] width 338 height 129
click at [538, 364] on span "ACESSAR BASE DE CONHECIMENTO" at bounding box center [560, 362] width 184 height 13
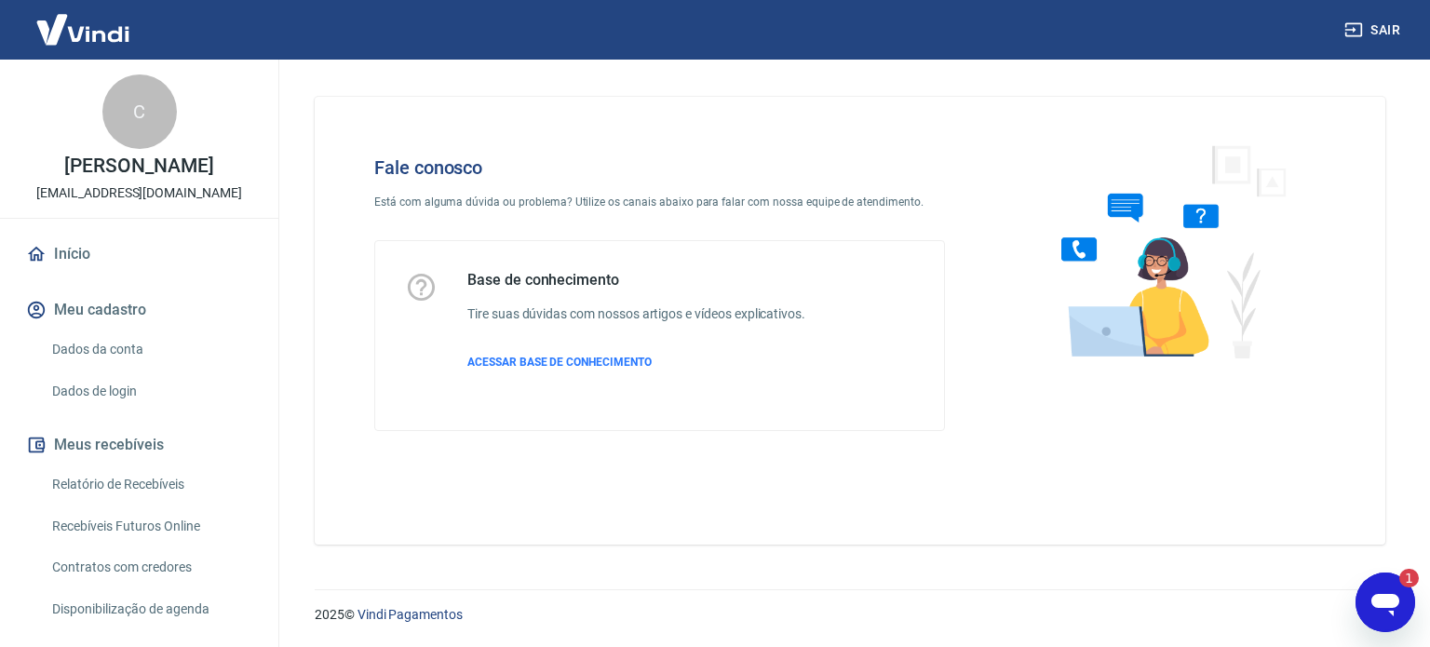
click at [78, 249] on link "Início" at bounding box center [139, 254] width 234 height 41
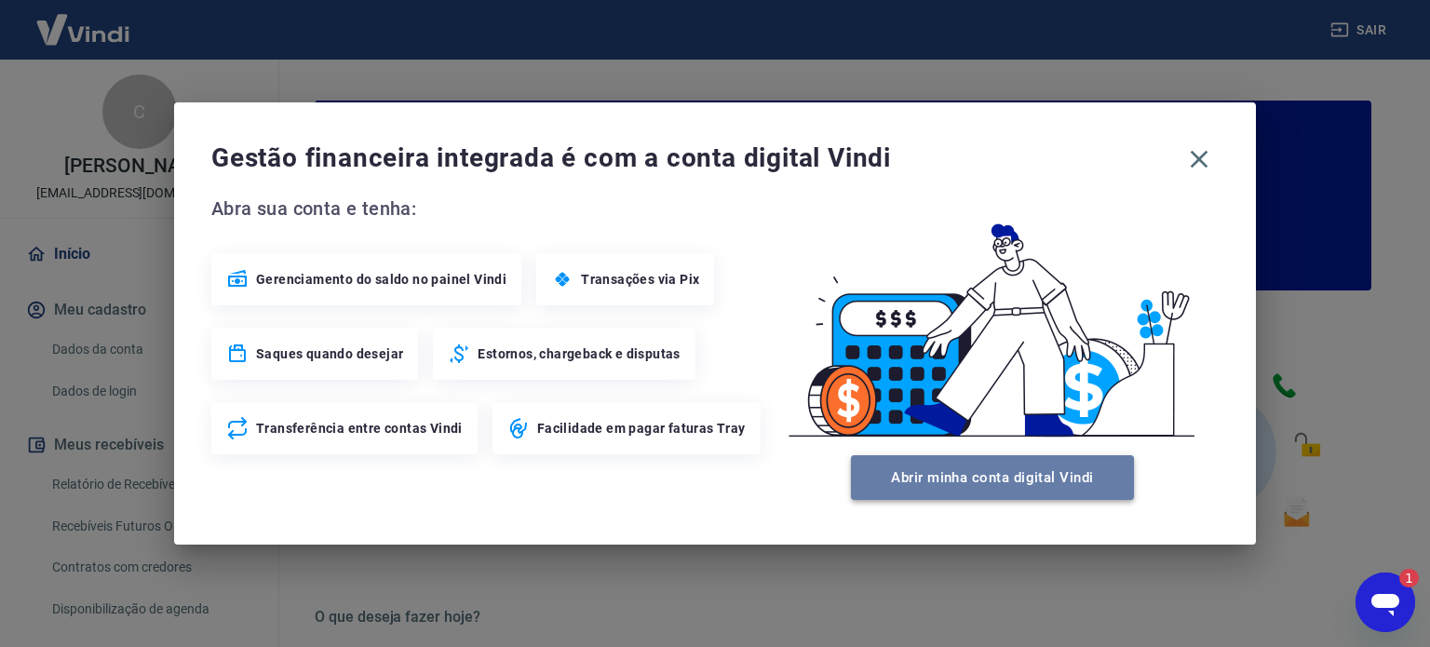
click at [1039, 488] on button "Abrir minha conta digital Vindi" at bounding box center [992, 477] width 283 height 45
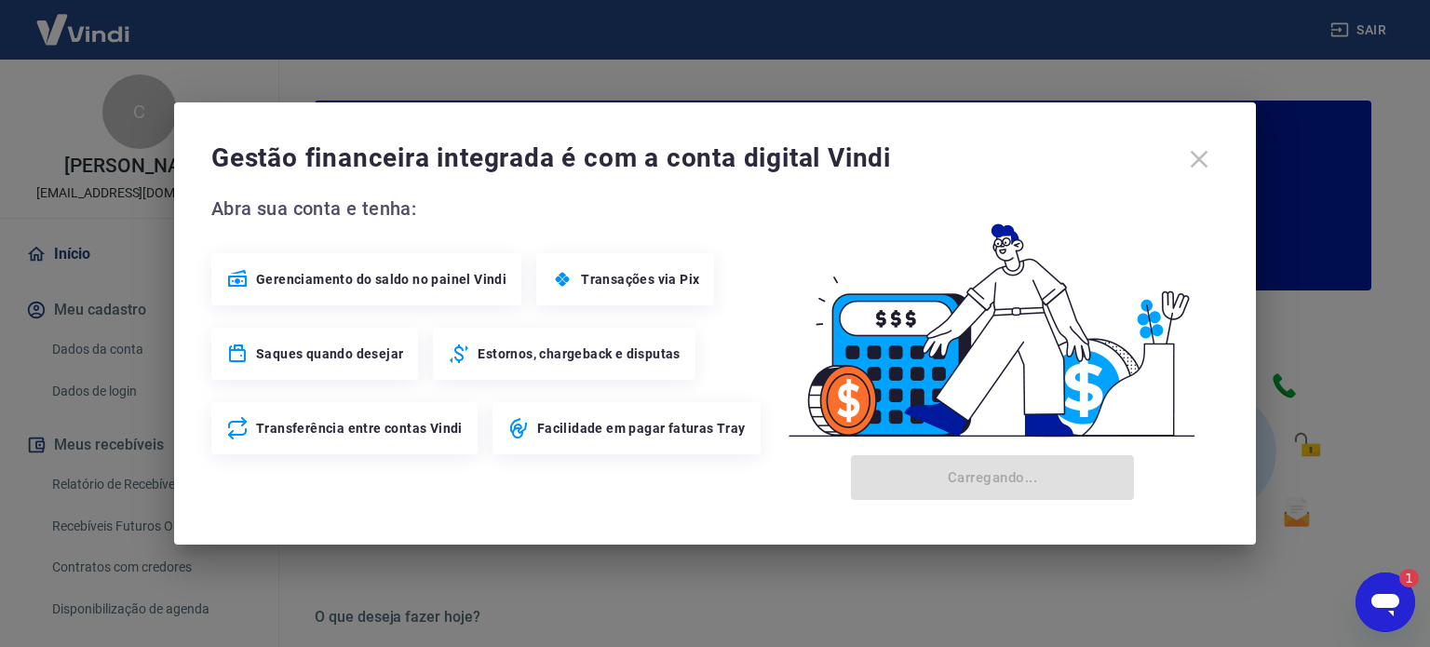
click at [1201, 157] on div "Gestão financeira integrada é com a conta digital Vindi" at bounding box center [715, 159] width 1008 height 39
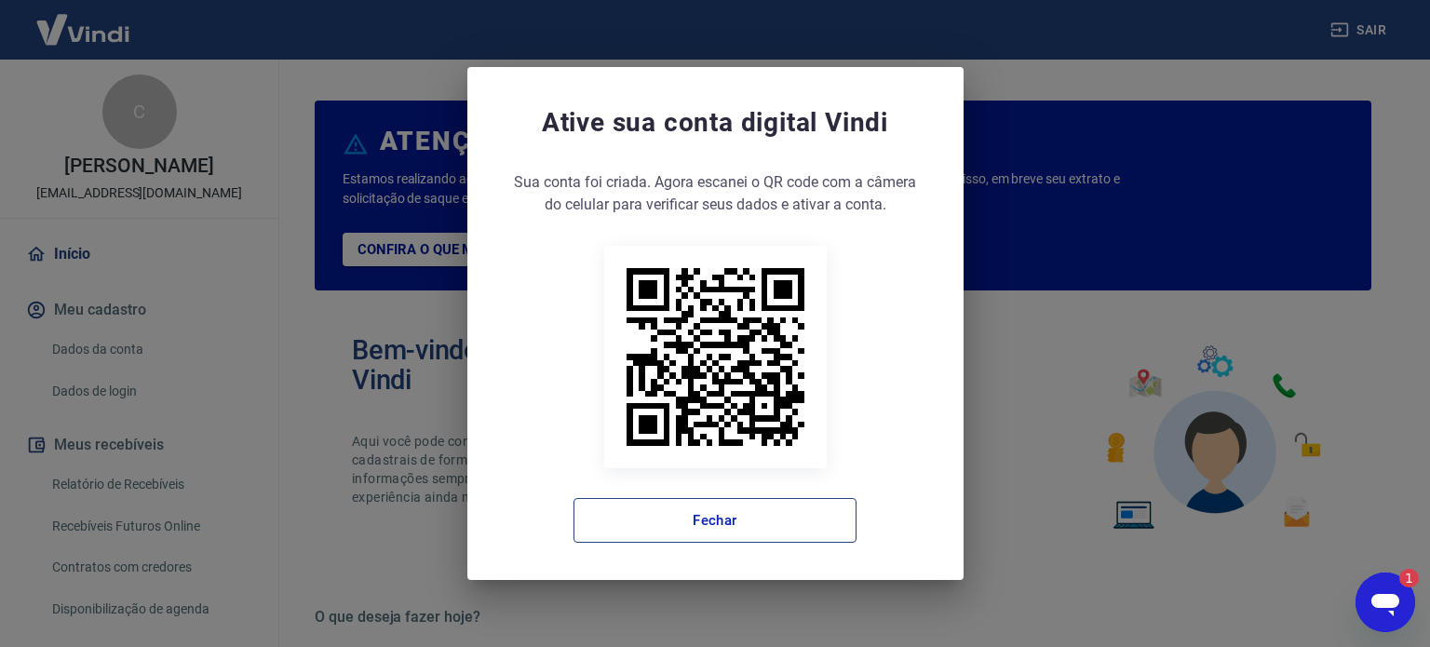
click at [758, 517] on button "Fechar" at bounding box center [715, 520] width 283 height 45
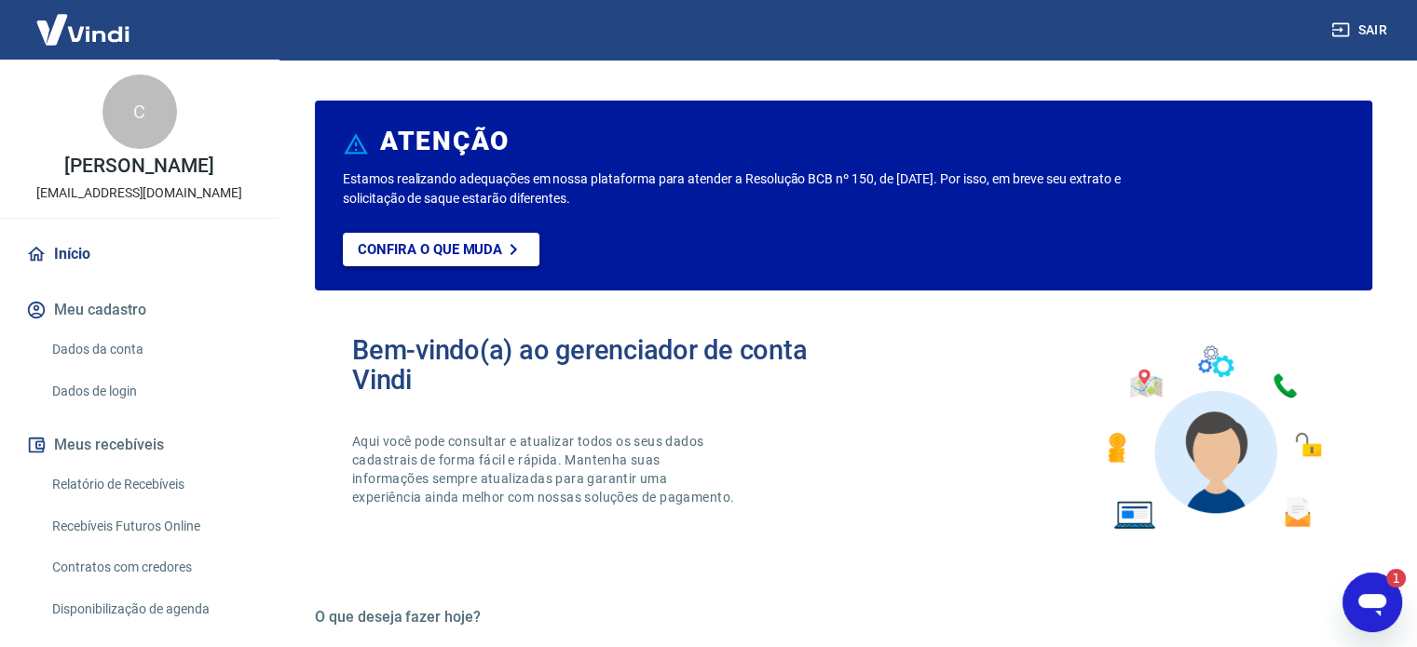
click at [484, 247] on p "Confira o que muda" at bounding box center [430, 249] width 144 height 17
drag, startPoint x: 93, startPoint y: 189, endPoint x: 174, endPoint y: 192, distance: 81.1
click at [174, 192] on p "[EMAIL_ADDRESS][DOMAIN_NAME]" at bounding box center [139, 193] width 206 height 20
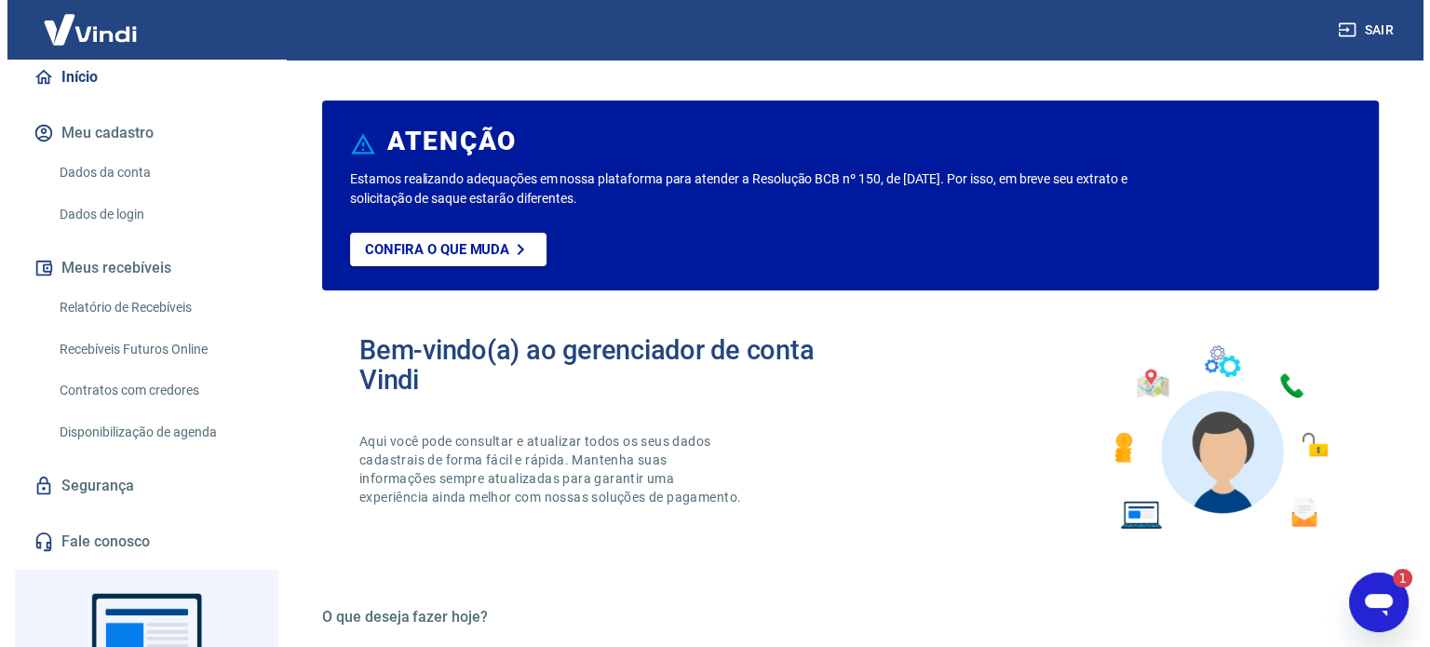
scroll to position [186, 0]
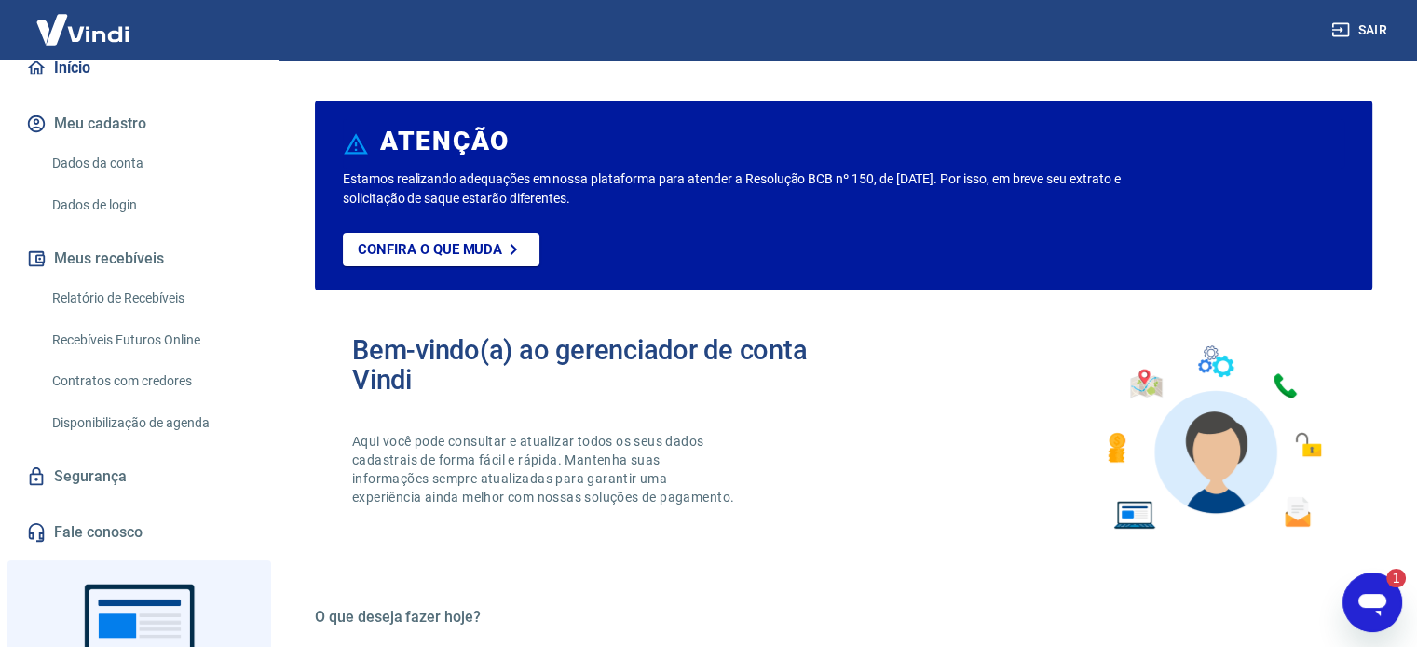
click at [97, 484] on link "Segurança" at bounding box center [139, 476] width 234 height 41
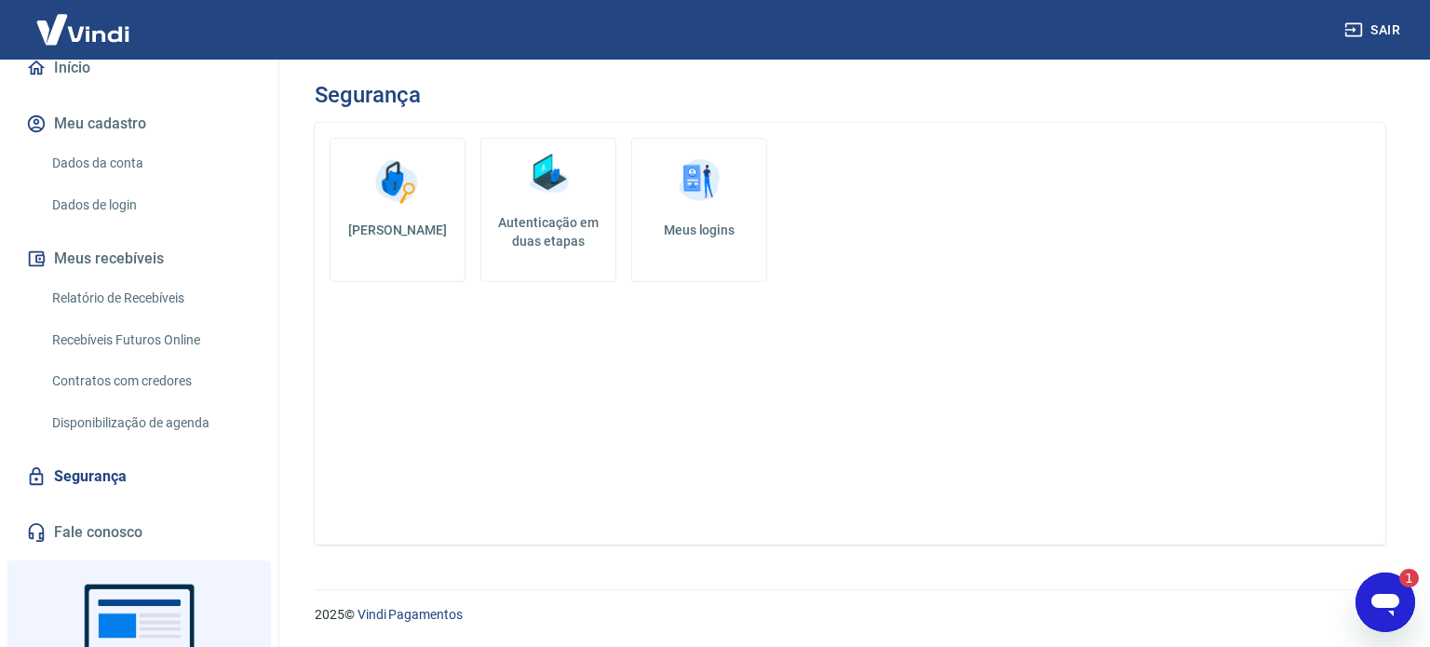
click at [1396, 595] on icon "Abrir janela de mensagens, 1 mensagem não lida" at bounding box center [1386, 605] width 28 height 22
type textarea "x"
